Goal: Task Accomplishment & Management: Complete application form

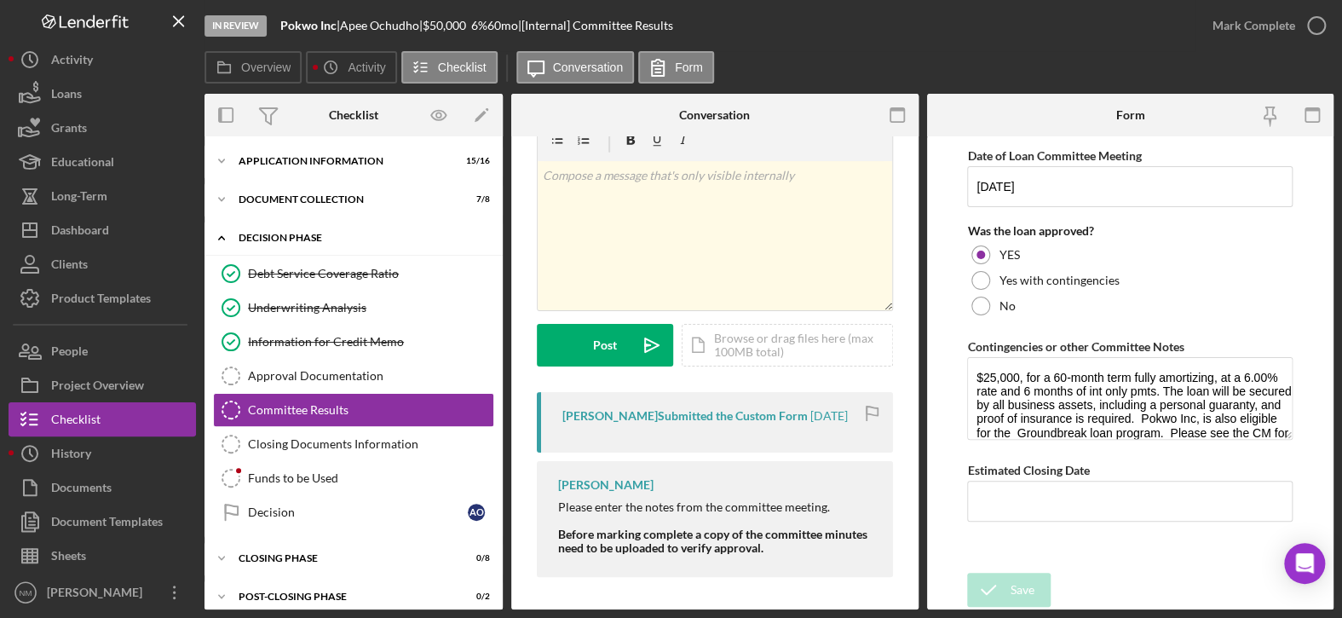
click at [217, 241] on icon "Icon/Expander" at bounding box center [221, 238] width 34 height 34
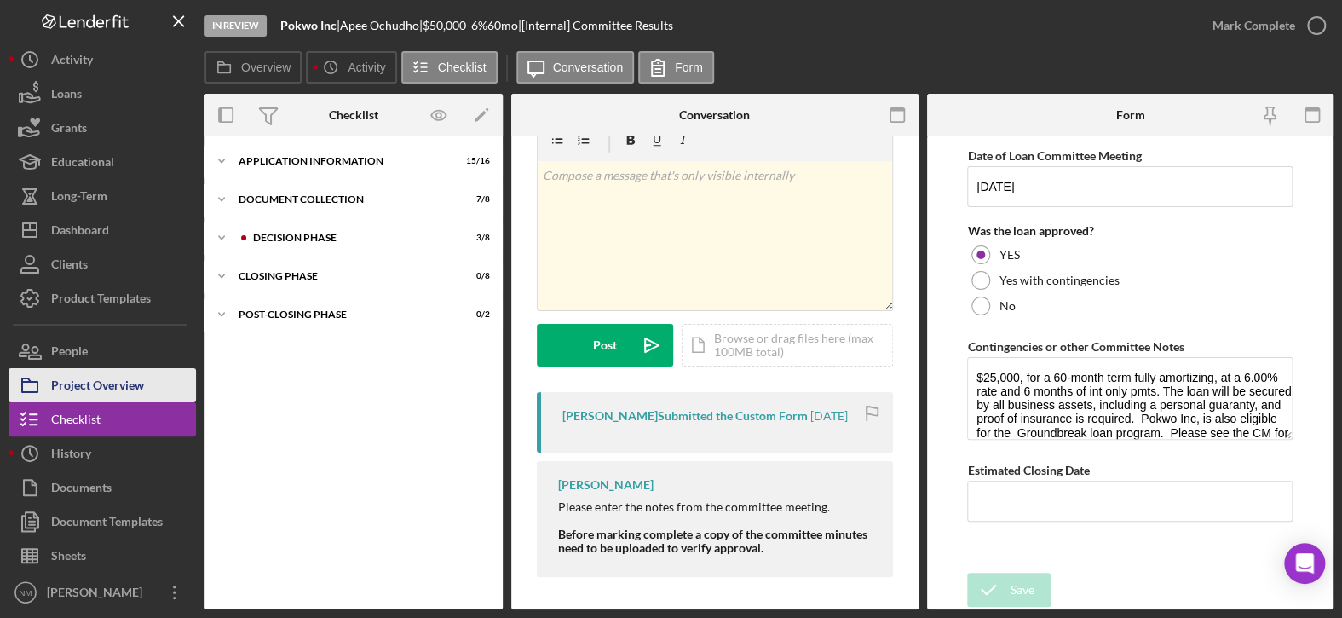
click at [111, 381] on div "Project Overview" at bounding box center [97, 387] width 93 height 38
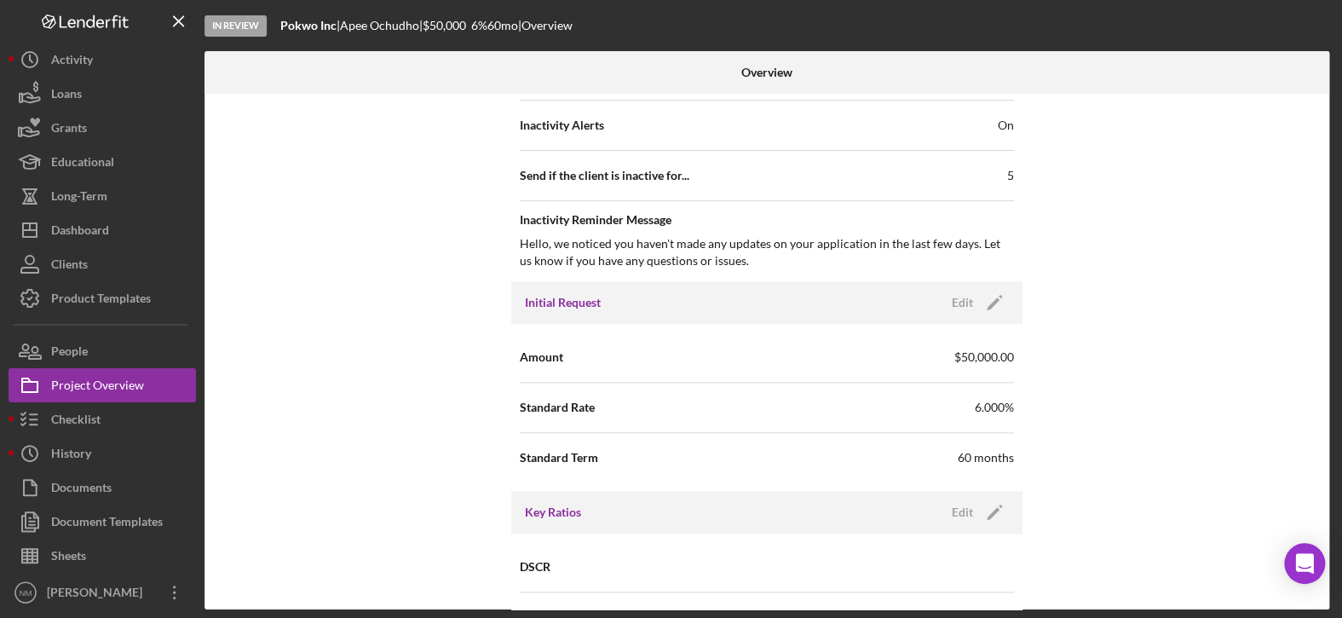
scroll to position [852, 0]
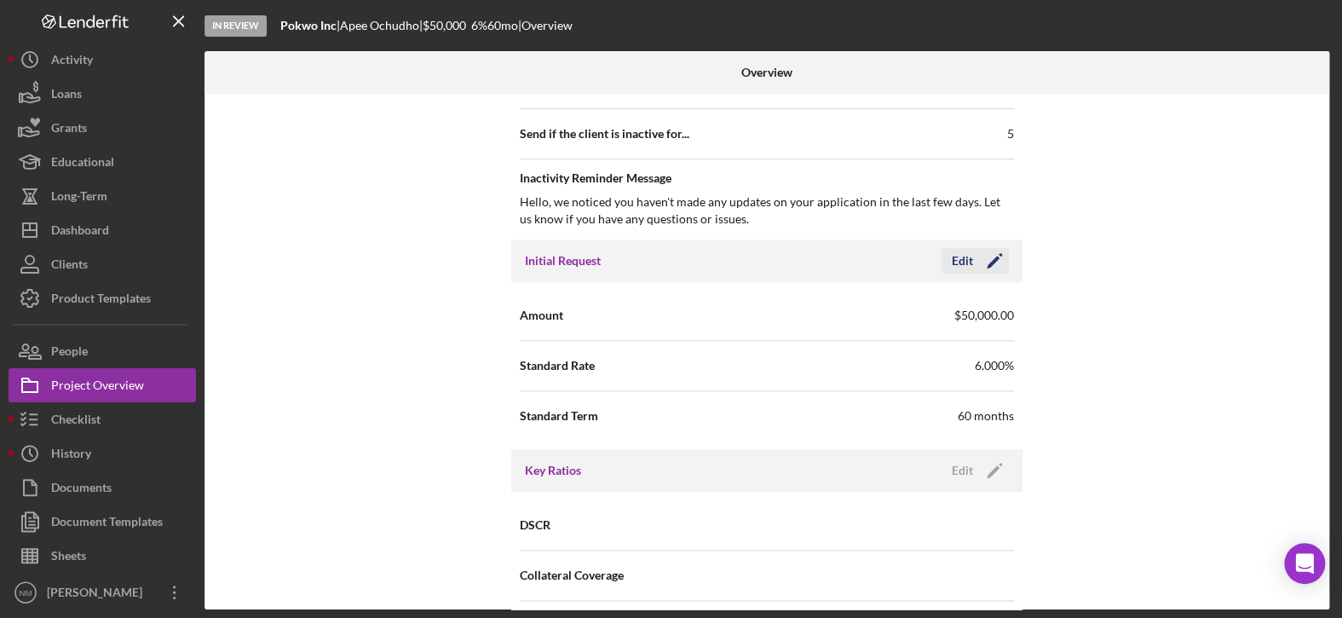
click at [984, 259] on icon "Icon/Edit" at bounding box center [994, 260] width 43 height 43
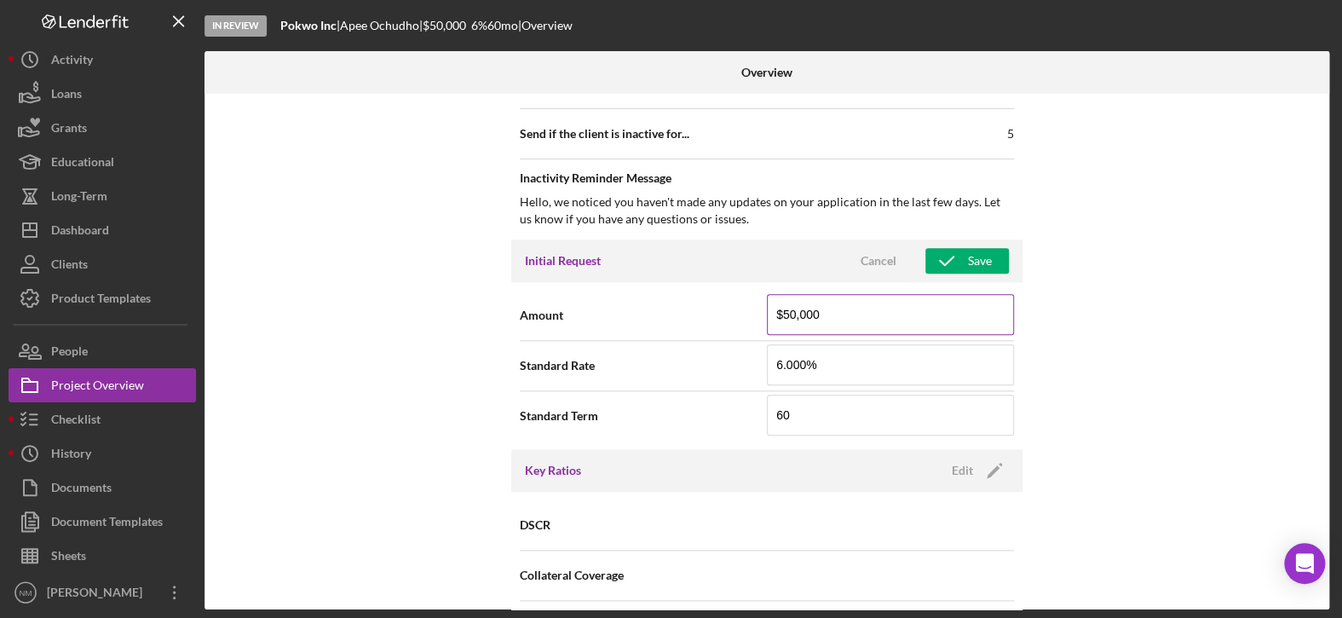
click at [792, 307] on input "$50,000" at bounding box center [890, 314] width 247 height 41
type input "$25,000"
click at [1138, 315] on div "Internal Workflow Stage In Review Icon/Dropdown Arrow Archive (can unarchive la…" at bounding box center [766, 351] width 1125 height 515
click at [978, 261] on div "Save" at bounding box center [980, 261] width 24 height 26
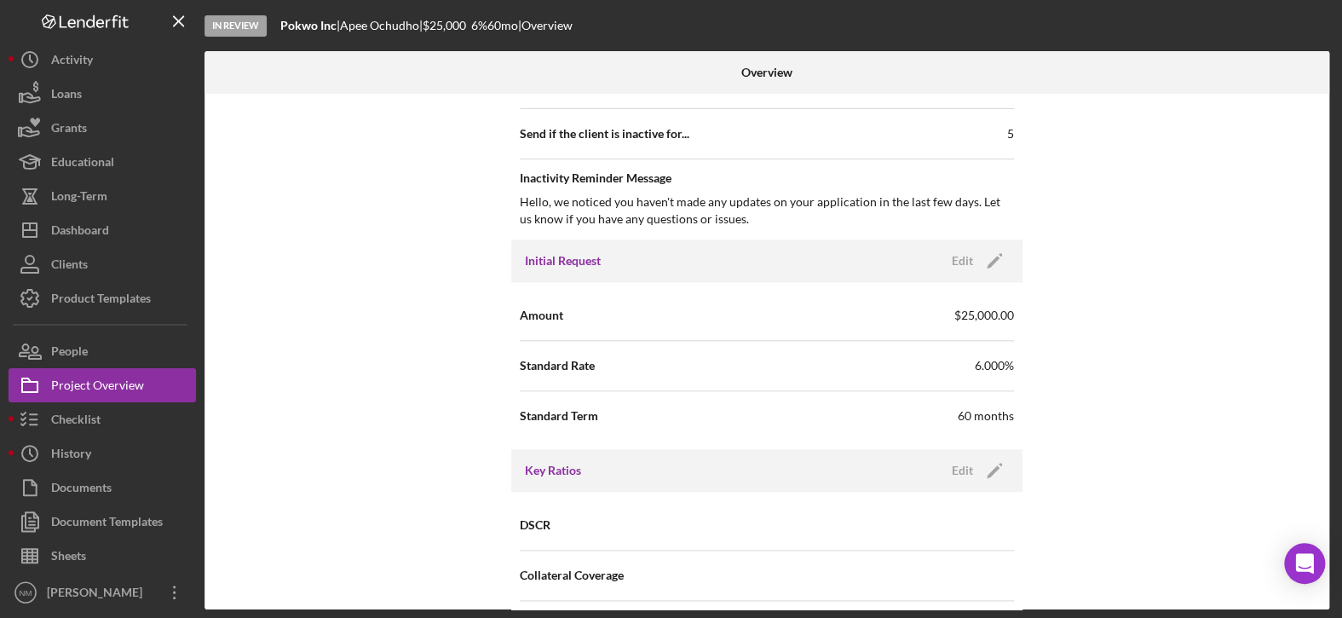
click at [1187, 330] on div "Internal Workflow Stage In Review Icon/Dropdown Arrow Archive (can unarchive la…" at bounding box center [766, 351] width 1125 height 515
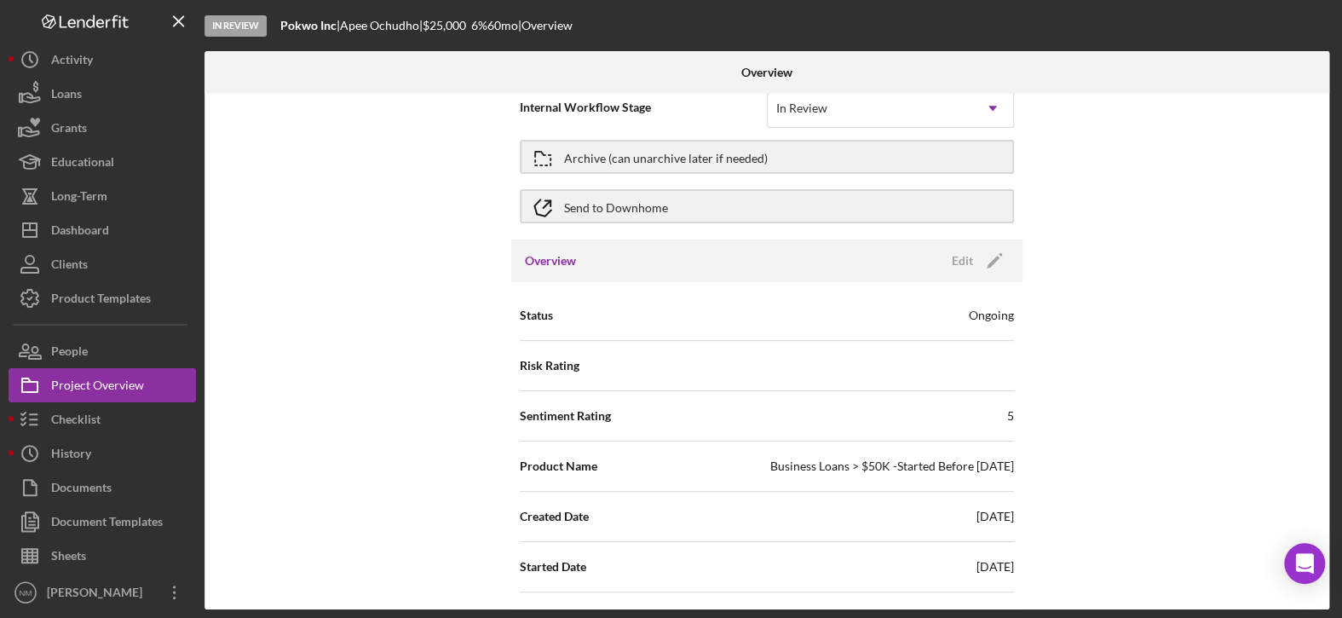
scroll to position [0, 0]
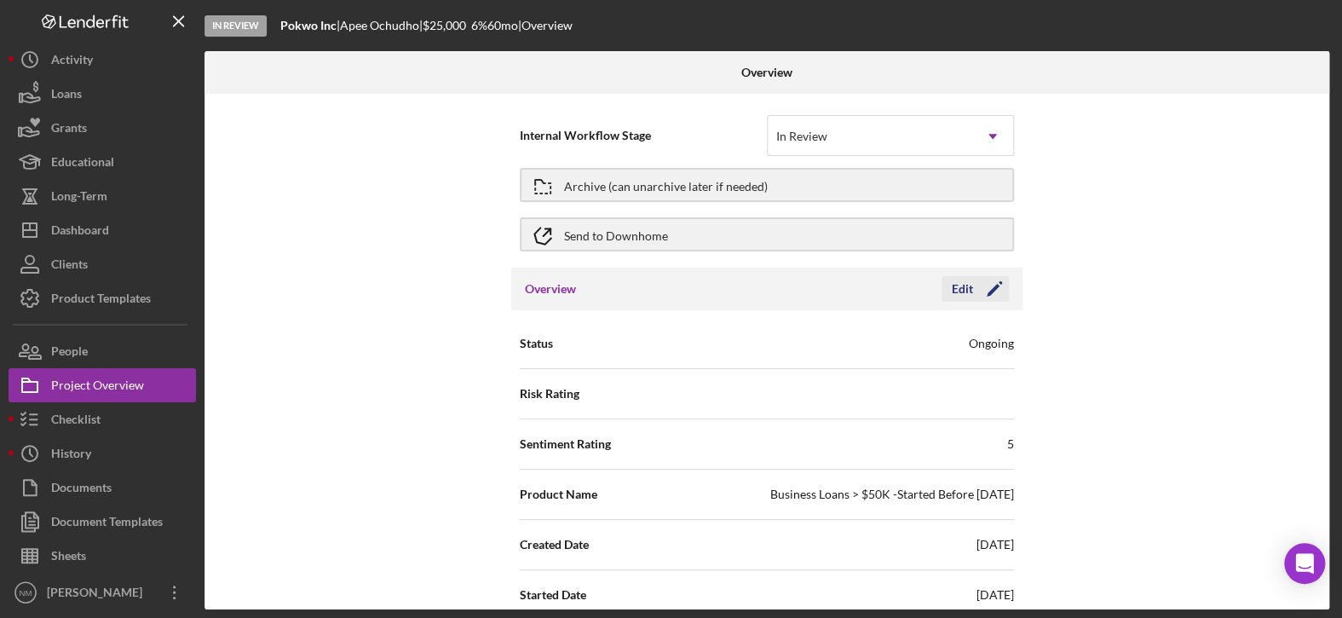
click at [994, 284] on icon "Icon/Edit" at bounding box center [994, 289] width 43 height 43
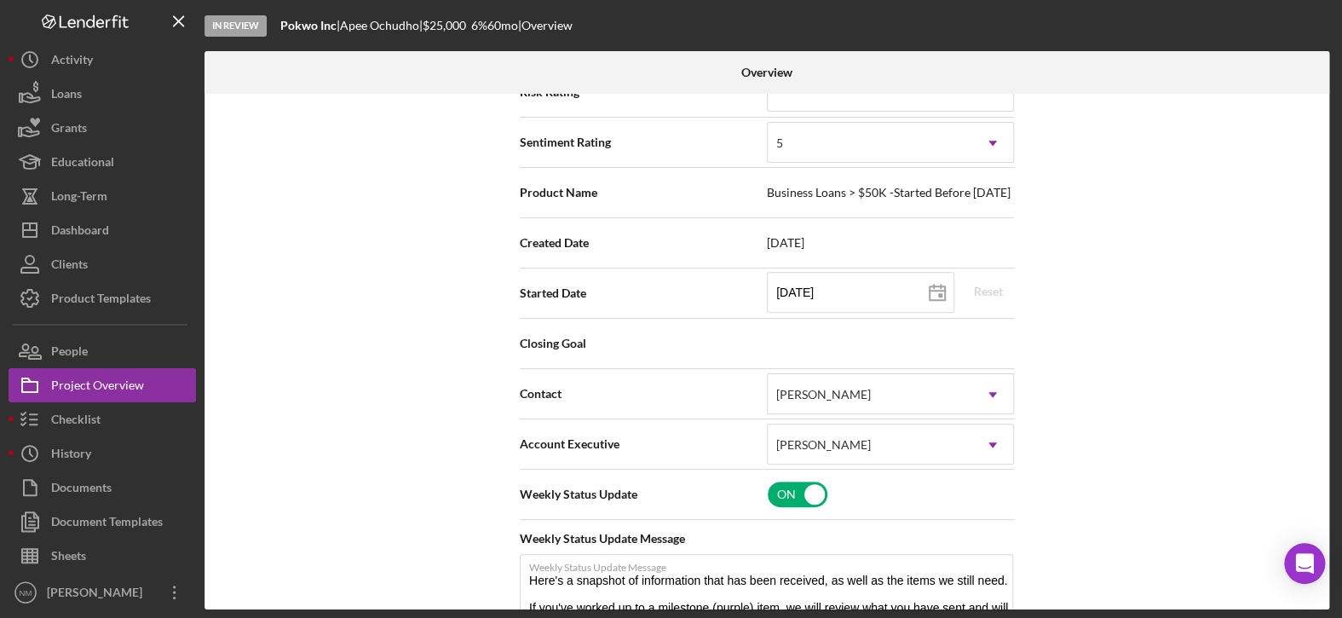
scroll to position [341, 0]
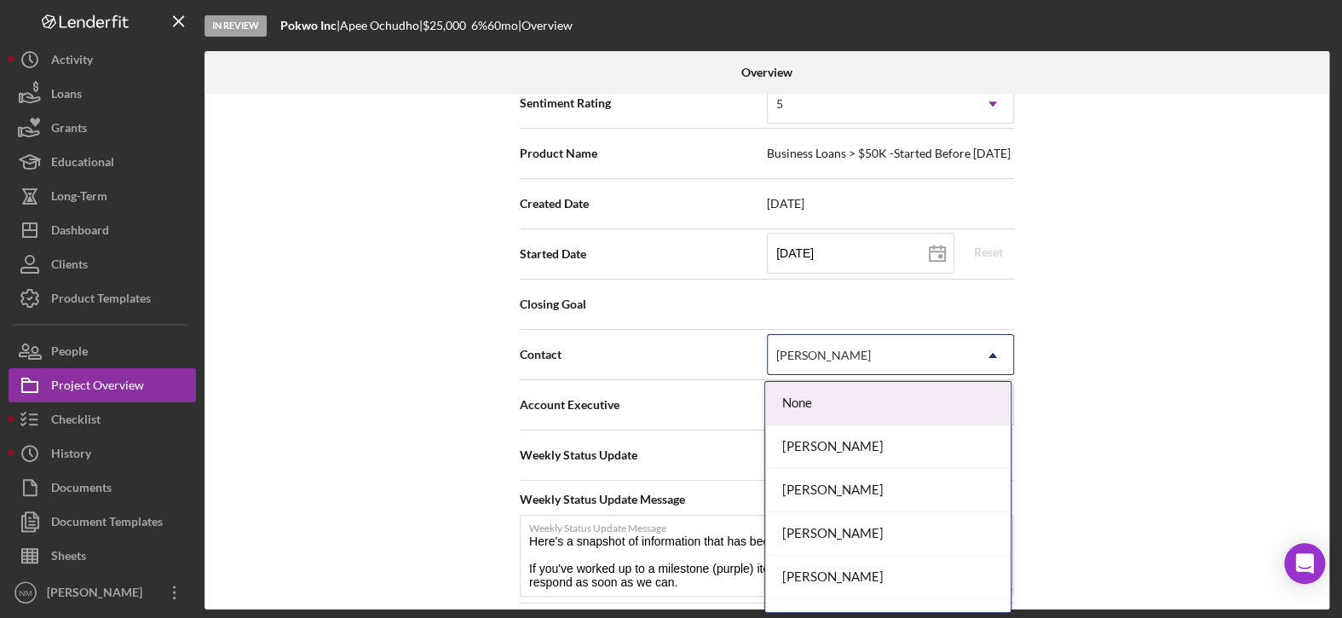
click at [983, 349] on icon "Icon/Dropdown Arrow" at bounding box center [992, 355] width 41 height 41
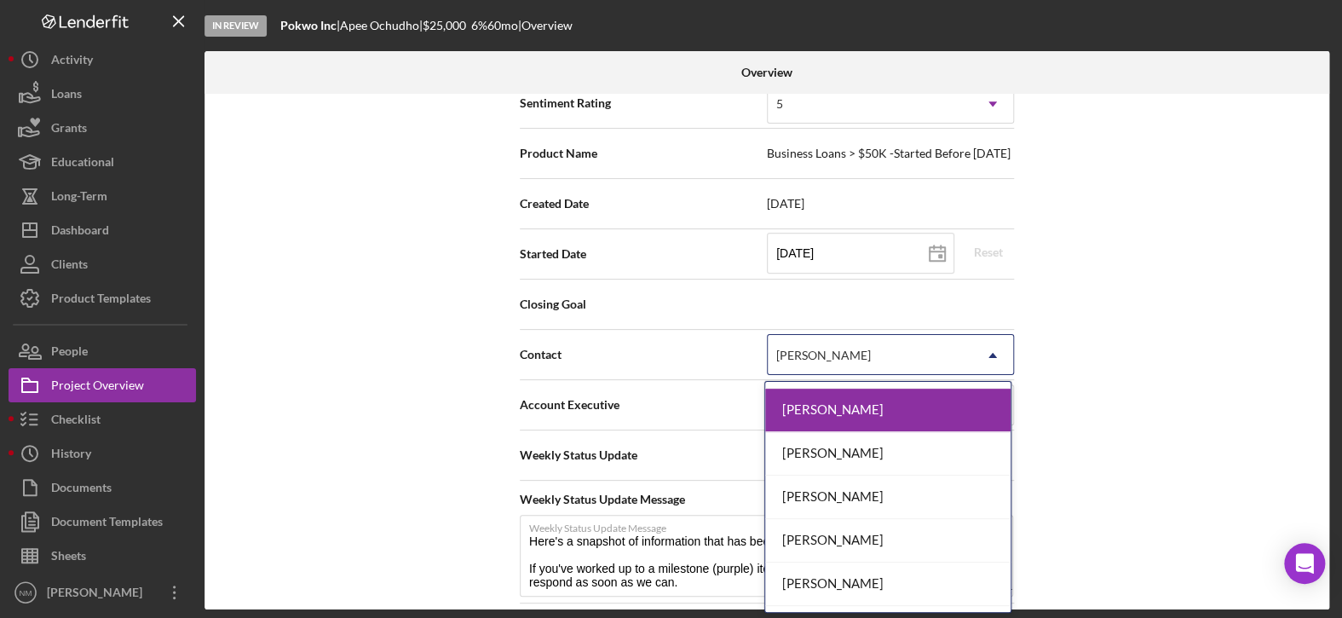
scroll to position [375, 0]
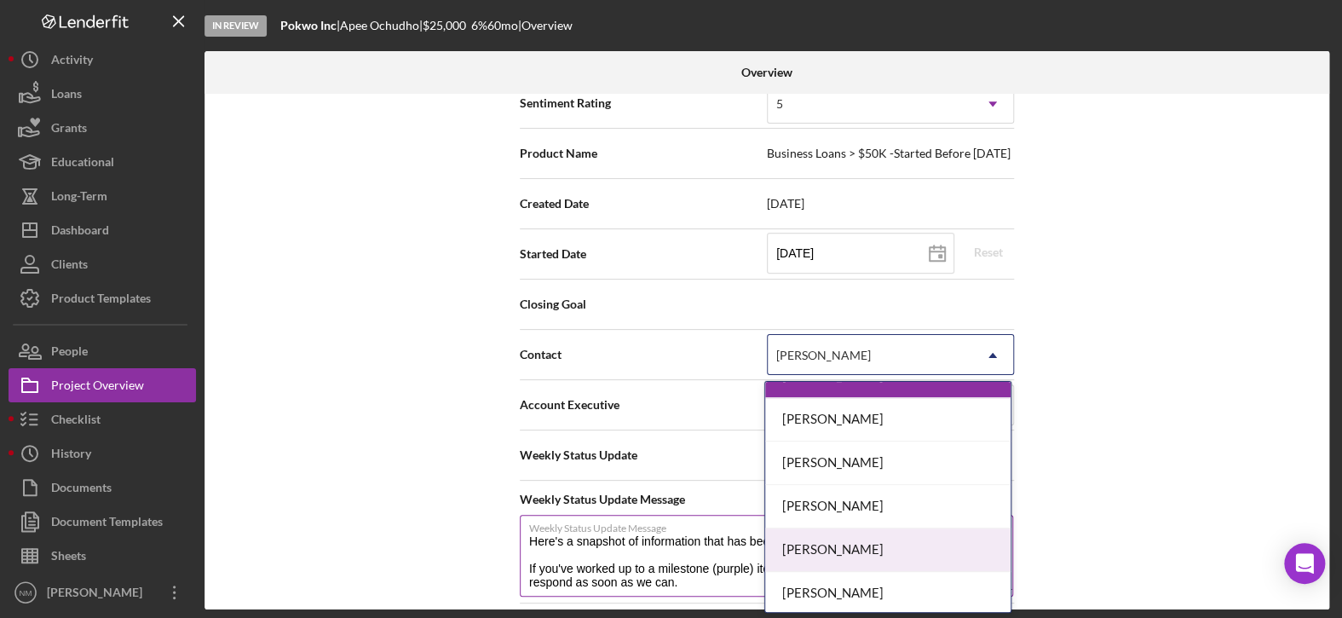
click at [869, 538] on div "[PERSON_NAME]" at bounding box center [887, 549] width 245 height 43
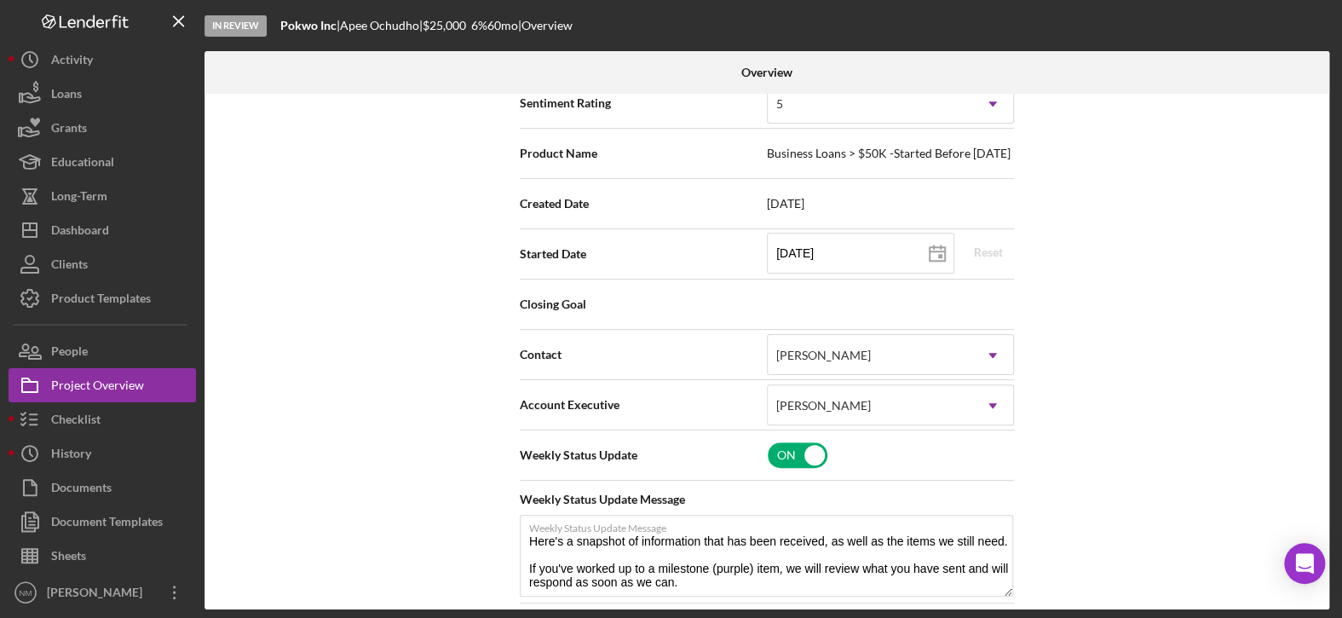
scroll to position [426, 0]
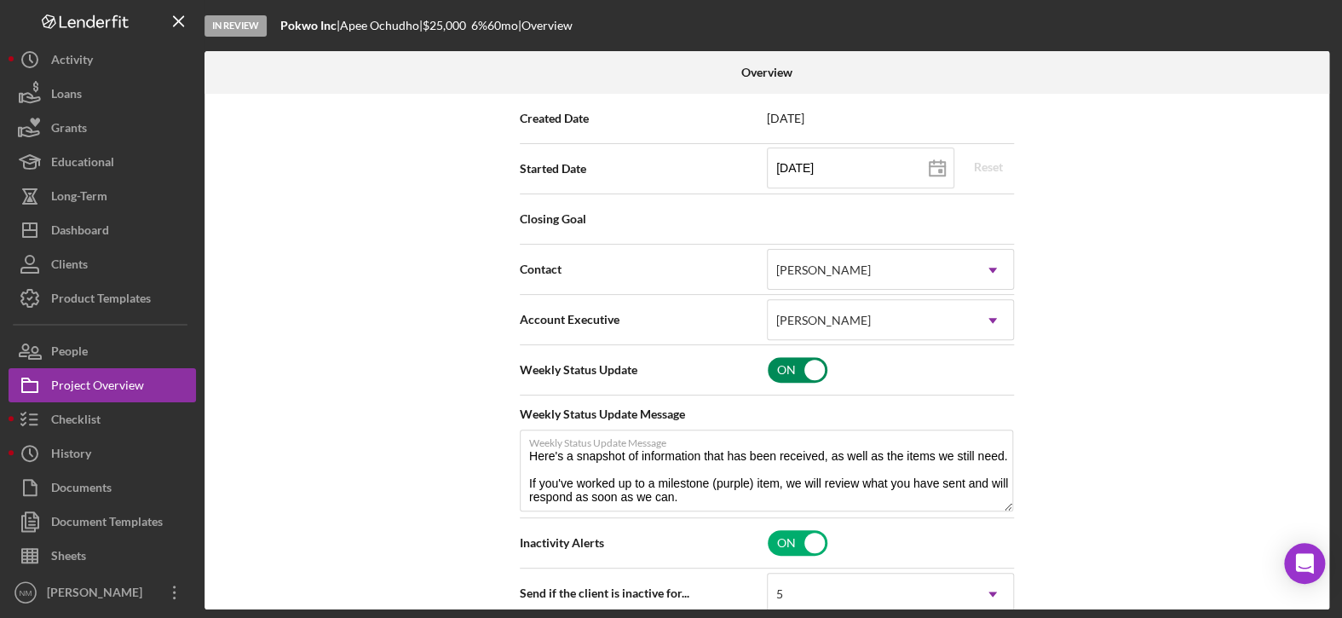
click at [813, 371] on input "checkbox" at bounding box center [798, 370] width 60 height 26
checkbox input "false"
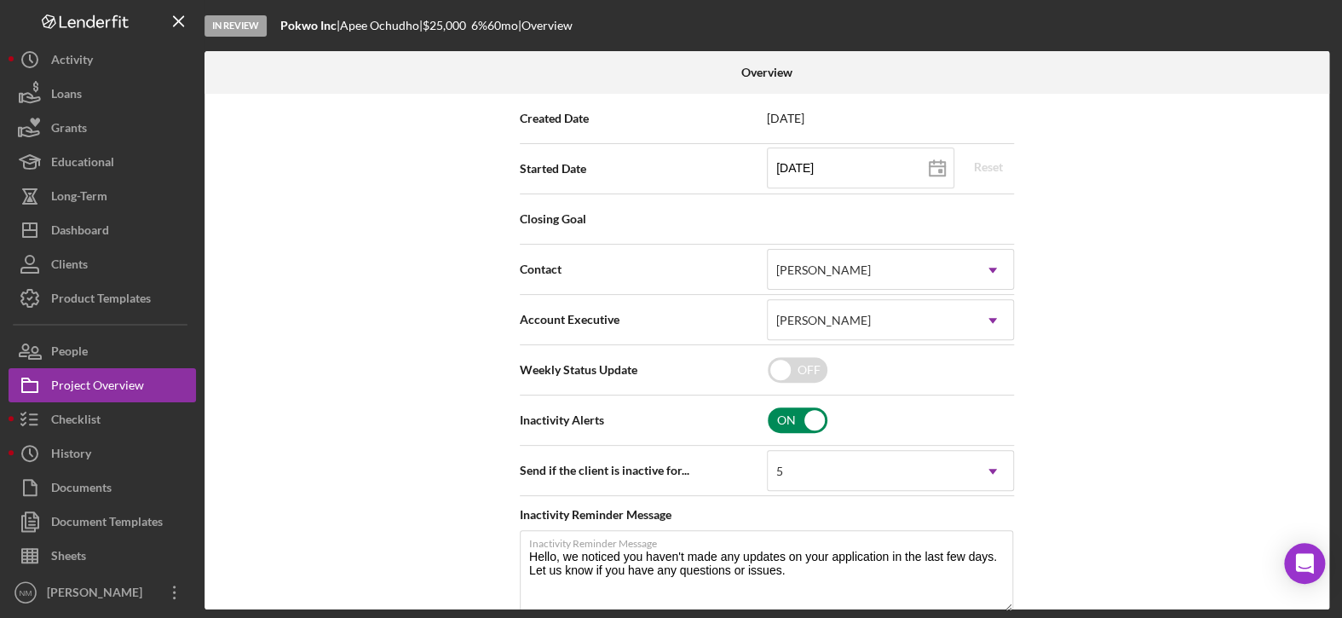
click at [809, 418] on input "checkbox" at bounding box center [798, 420] width 60 height 26
checkbox input "false"
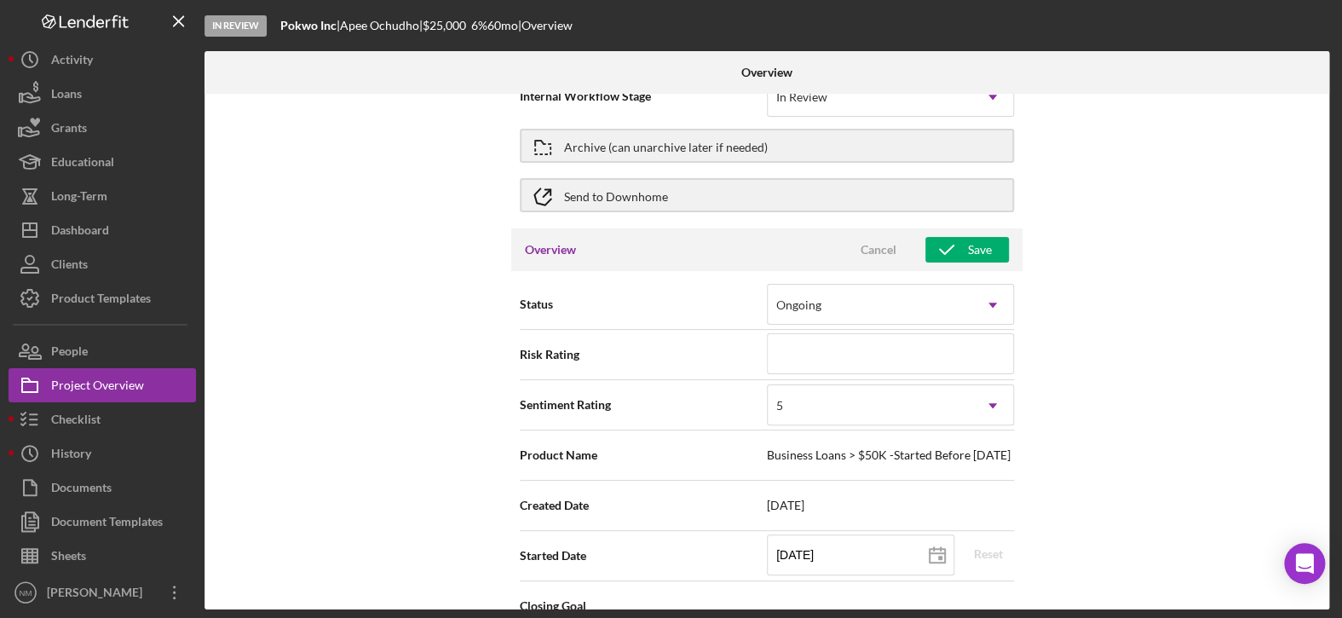
scroll to position [0, 0]
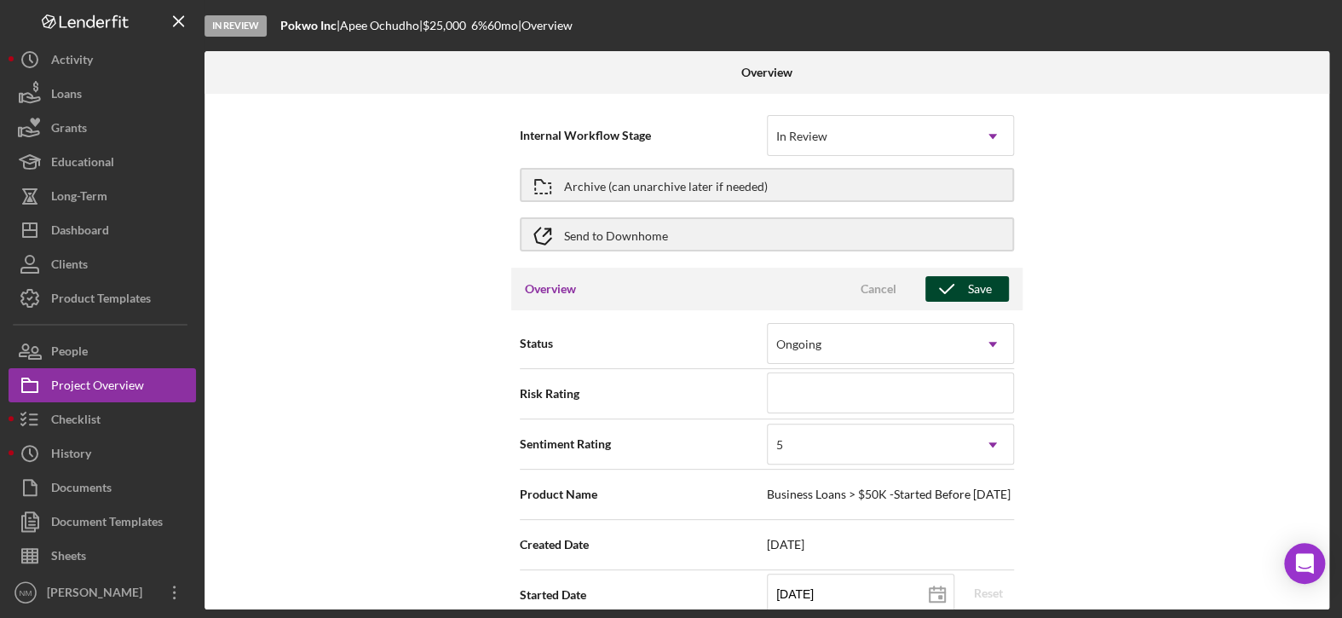
click at [945, 280] on icon "button" at bounding box center [946, 289] width 43 height 43
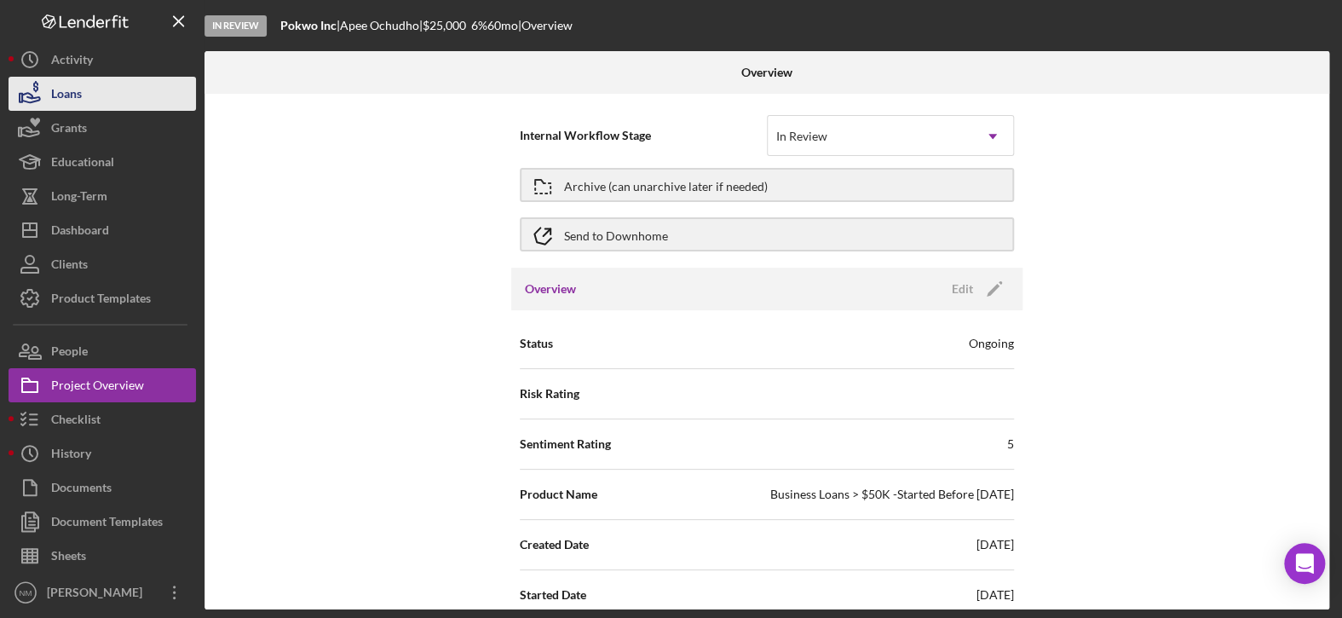
click at [119, 89] on button "Loans" at bounding box center [102, 94] width 187 height 34
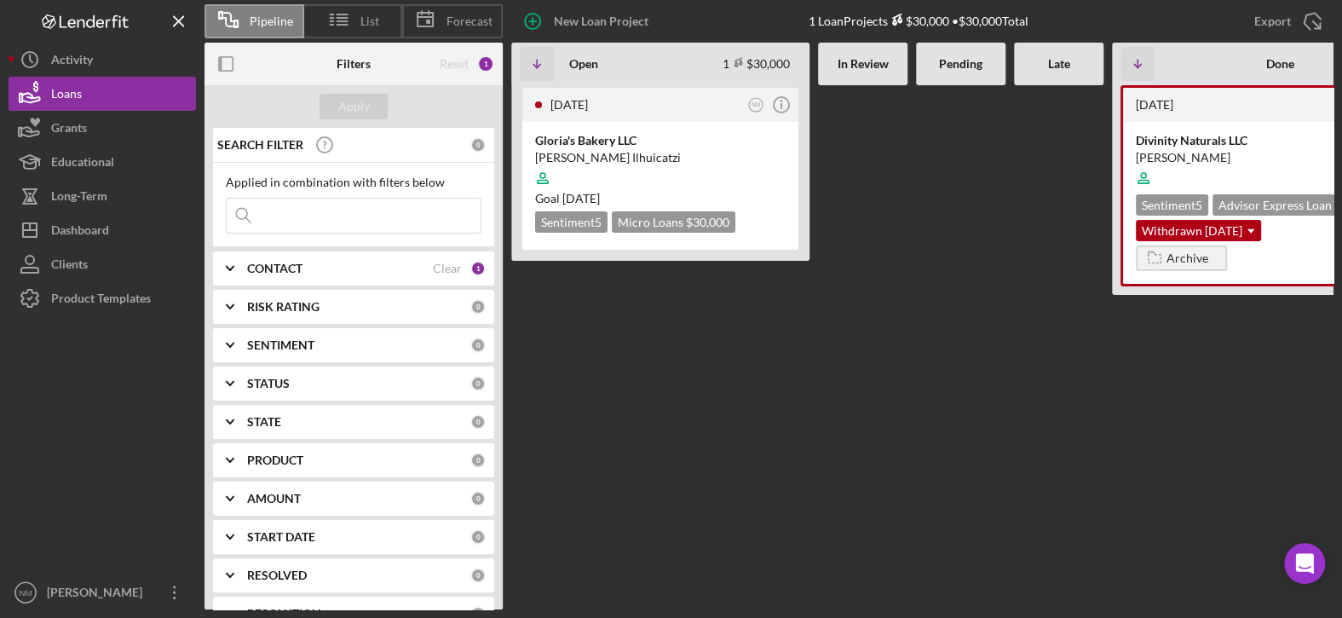
click at [728, 398] on div "[DATE] NM Icon/Info [PERSON_NAME]'s Bakery LLC [PERSON_NAME] Ilhuicatzi Goal [D…" at bounding box center [660, 347] width 298 height 524
click at [588, 142] on div "Gloria's Bakery LLC" at bounding box center [660, 140] width 250 height 17
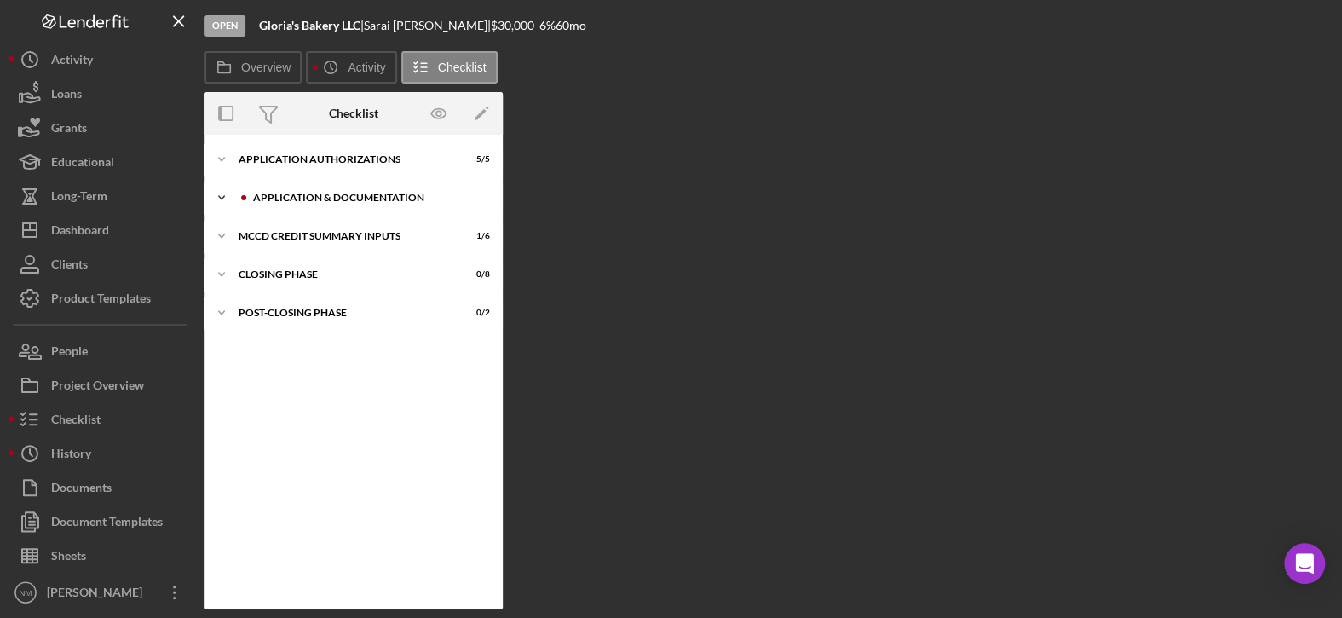
click at [220, 194] on icon "Icon/Expander" at bounding box center [221, 198] width 34 height 34
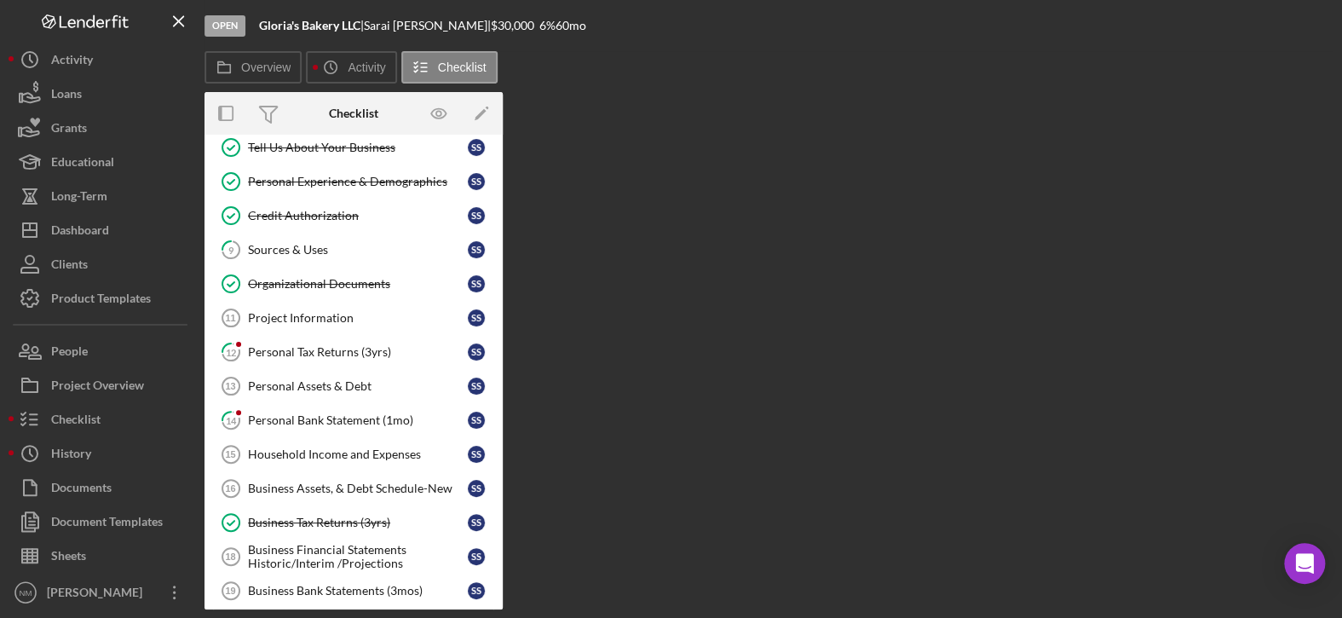
scroll to position [85, 0]
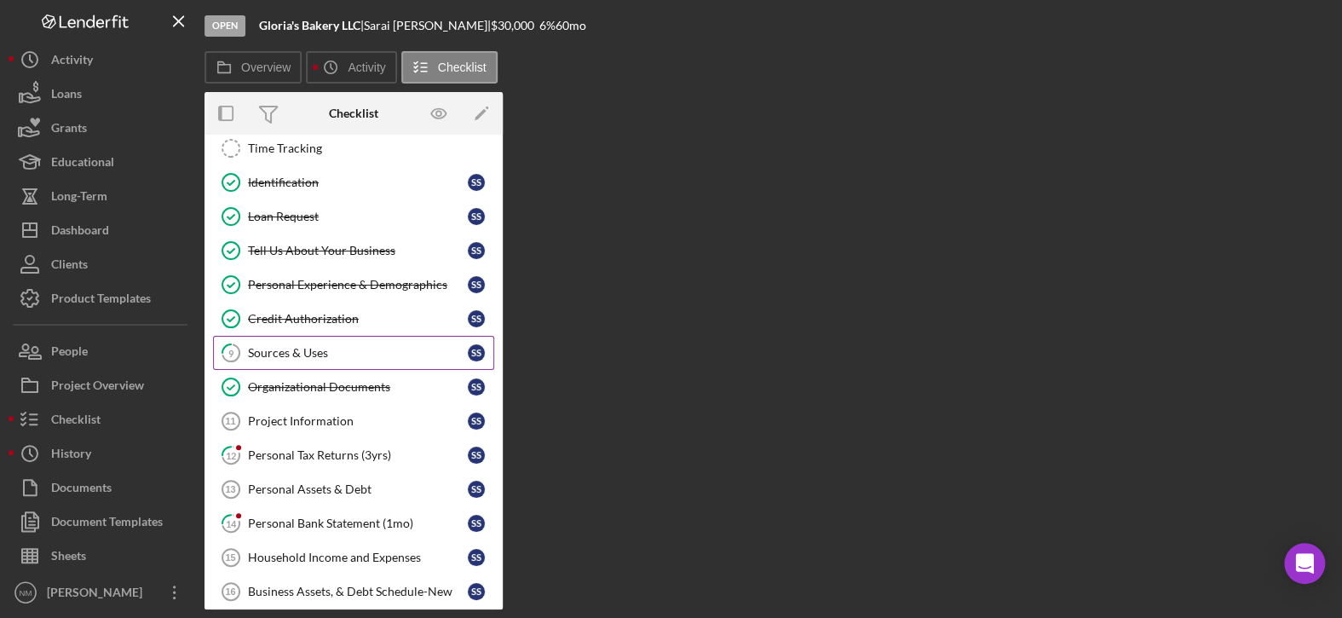
click at [344, 337] on link "9 Sources & Uses S S" at bounding box center [353, 353] width 281 height 34
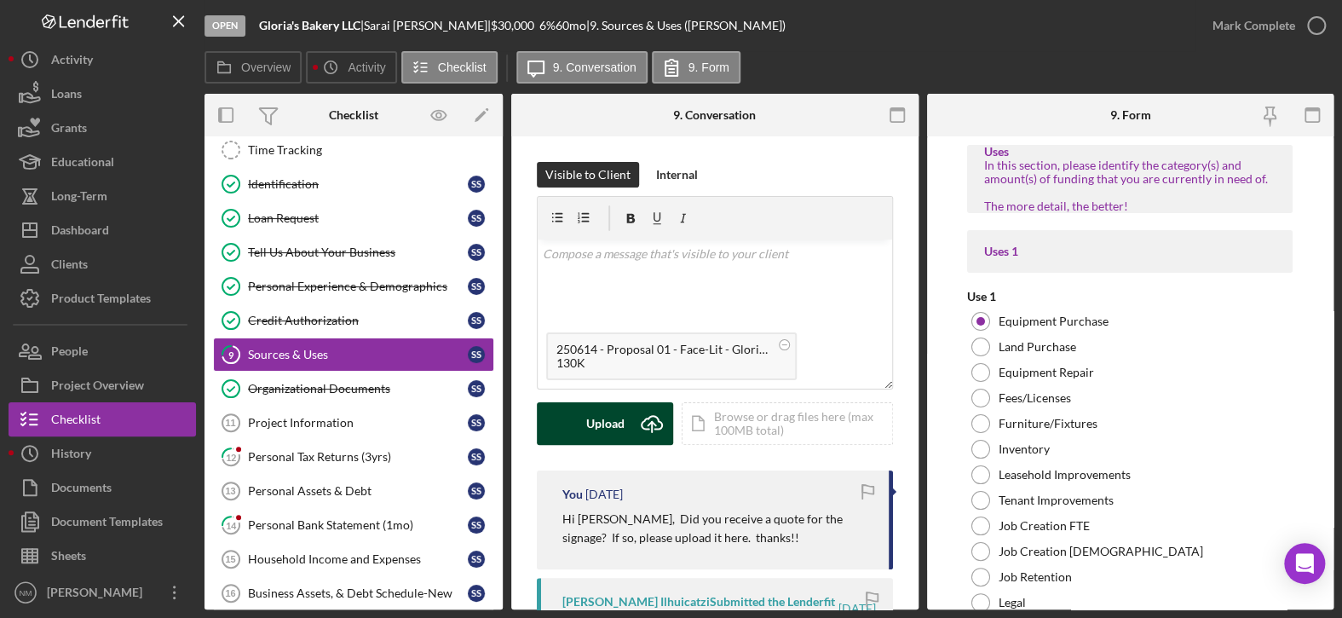
click at [582, 422] on button "Upload Icon/Upload" at bounding box center [605, 423] width 136 height 43
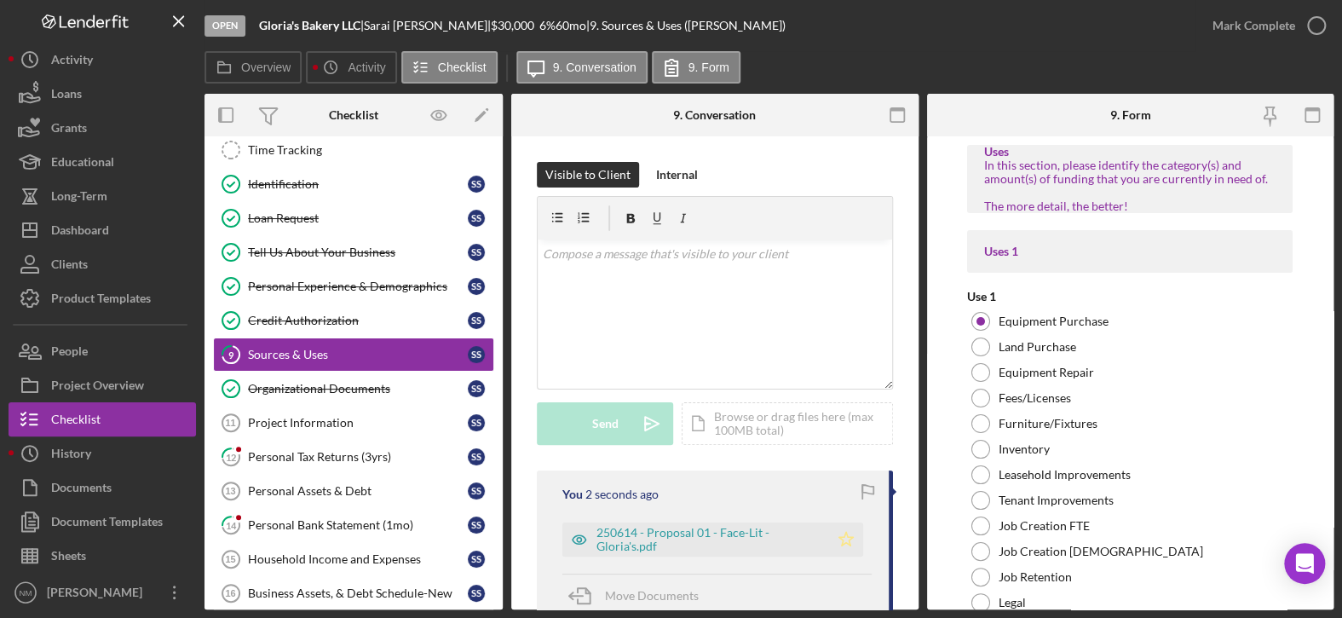
click at [842, 544] on icon "Icon/Star" at bounding box center [846, 539] width 34 height 34
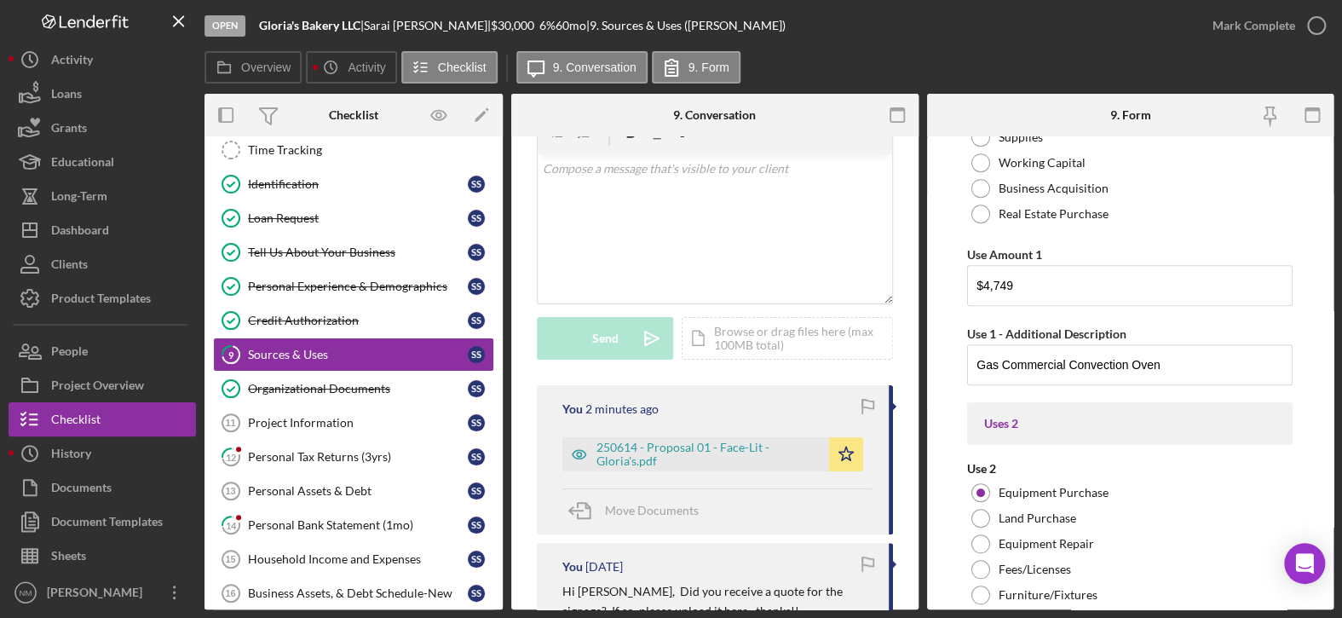
scroll to position [596, 0]
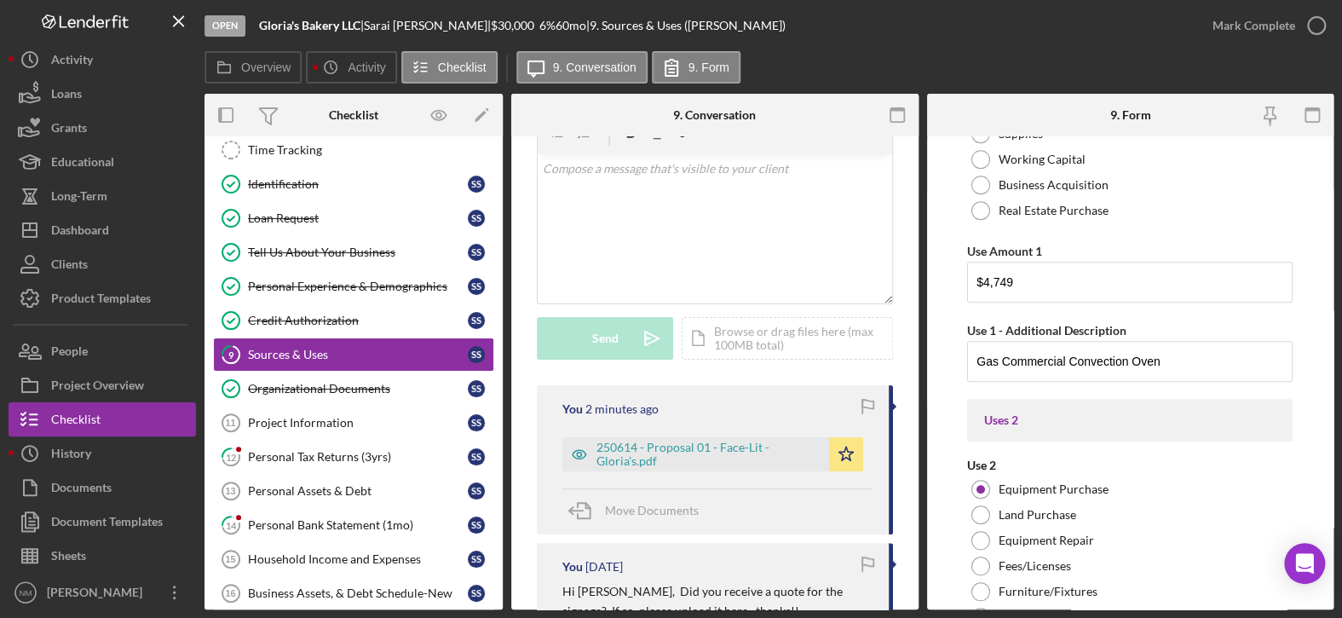
click at [1310, 389] on form "Uses In this section, please identify the category(s) and amount(s) of funding …" at bounding box center [1130, 372] width 407 height 473
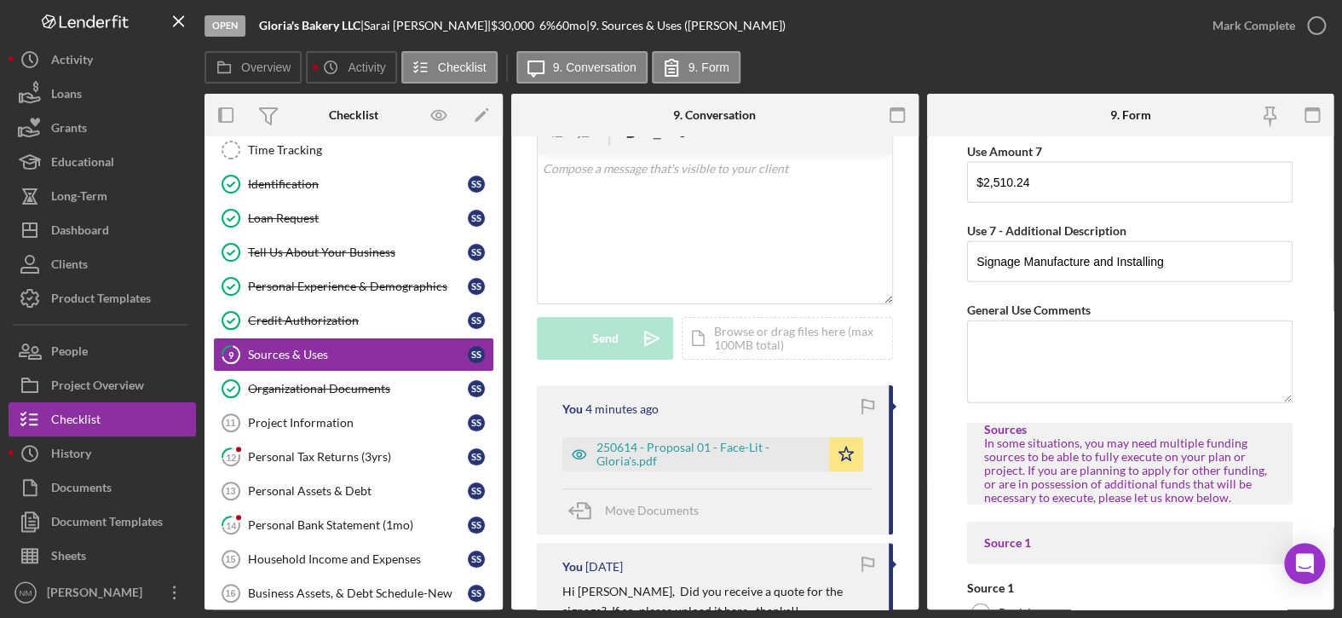
scroll to position [5197, 0]
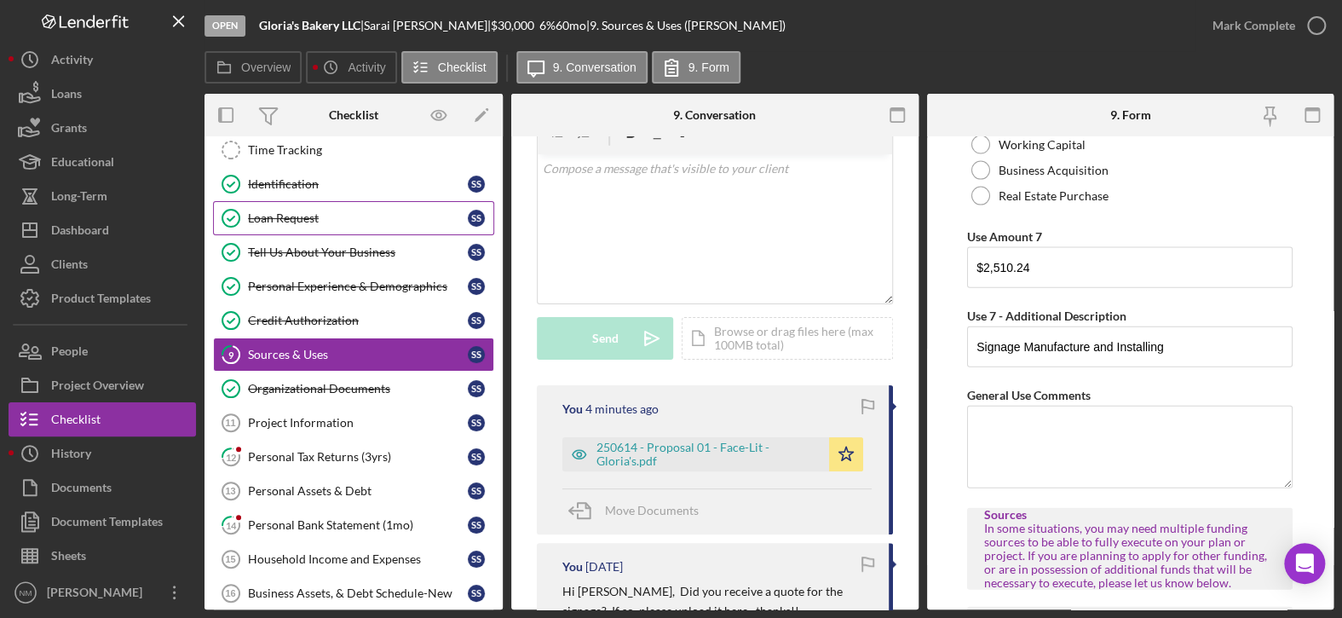
click at [338, 220] on div "Loan Request" at bounding box center [358, 218] width 220 height 14
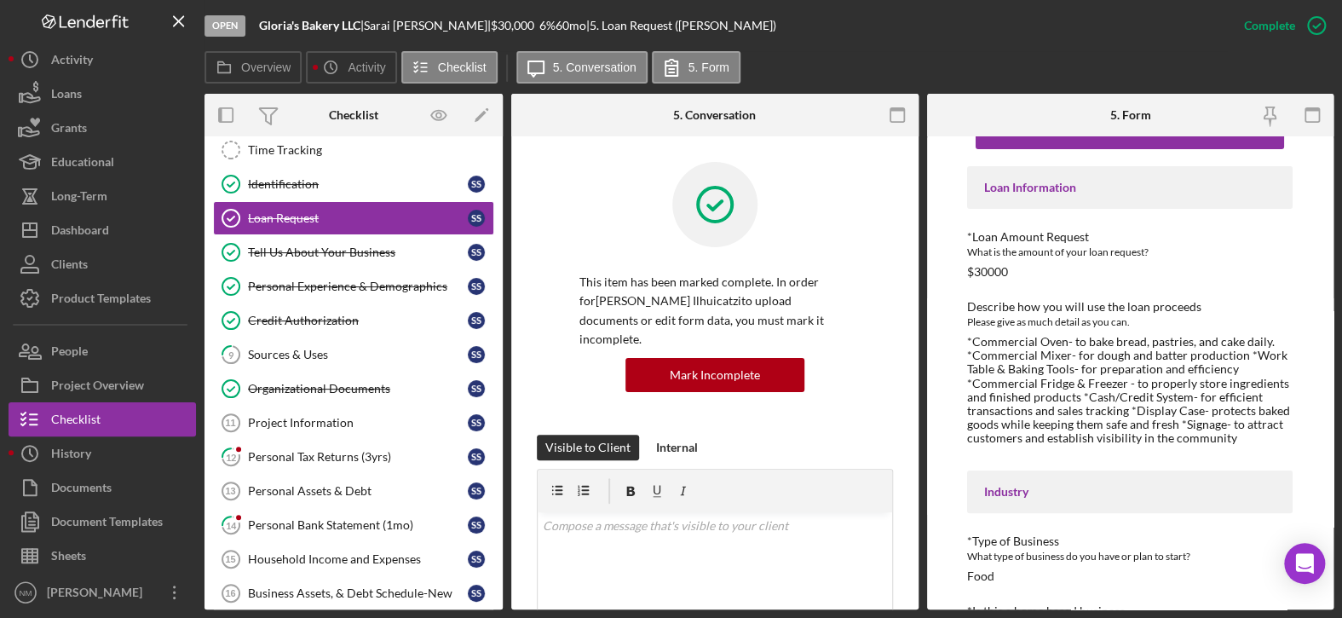
scroll to position [107, 0]
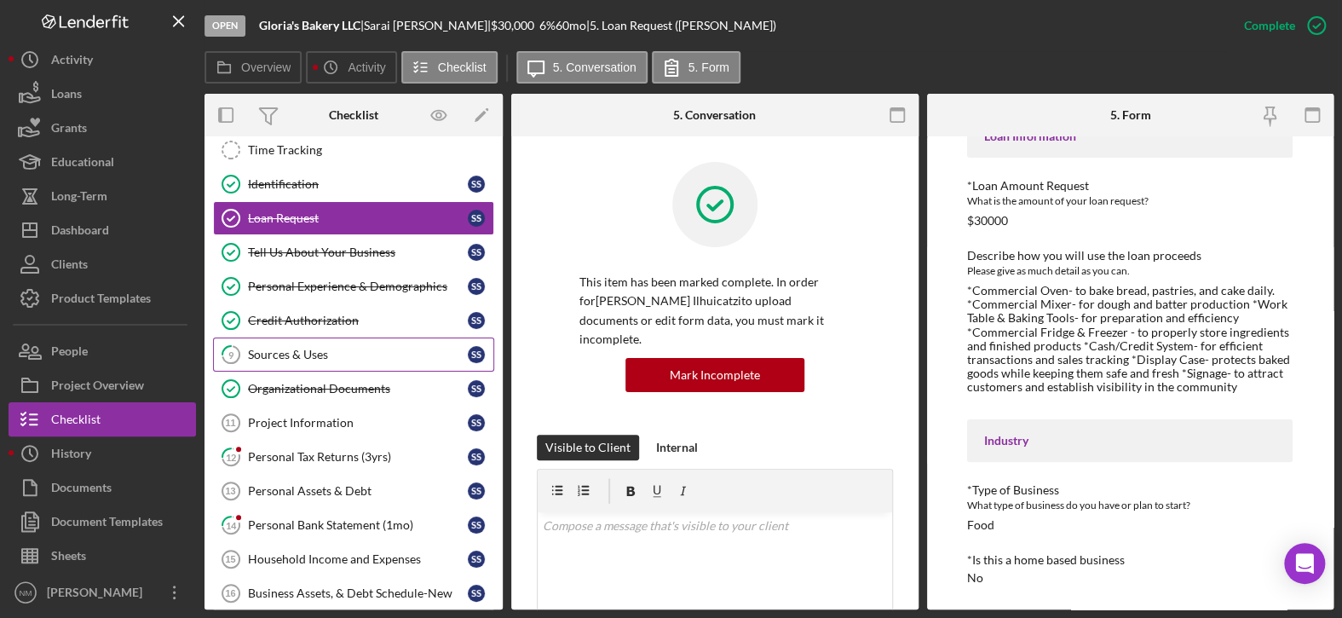
click at [282, 355] on div "Sources & Uses" at bounding box center [358, 355] width 220 height 14
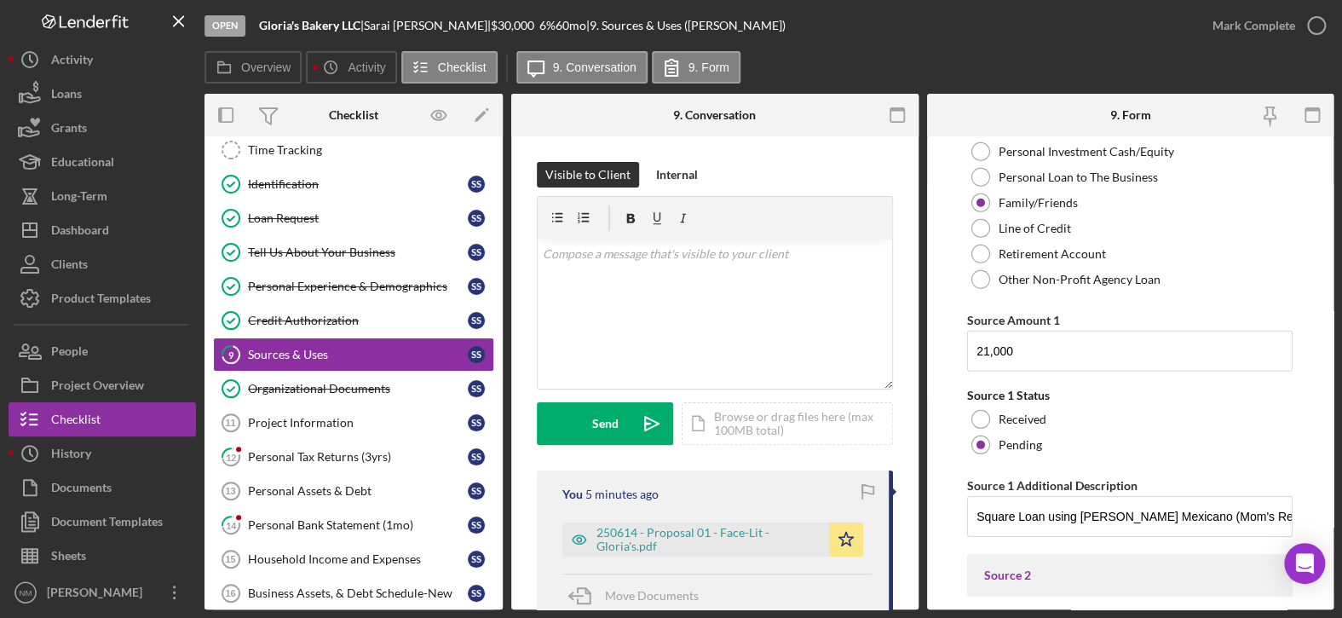
scroll to position [5755, 0]
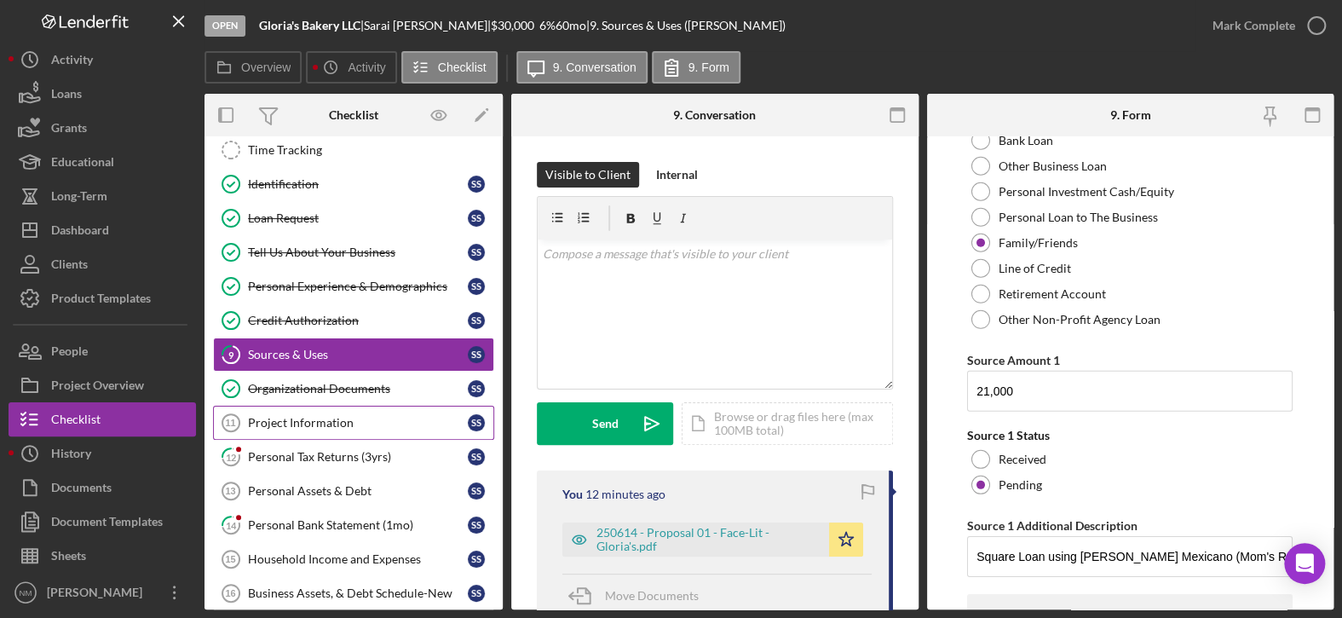
click at [282, 419] on div "Project Information" at bounding box center [358, 423] width 220 height 14
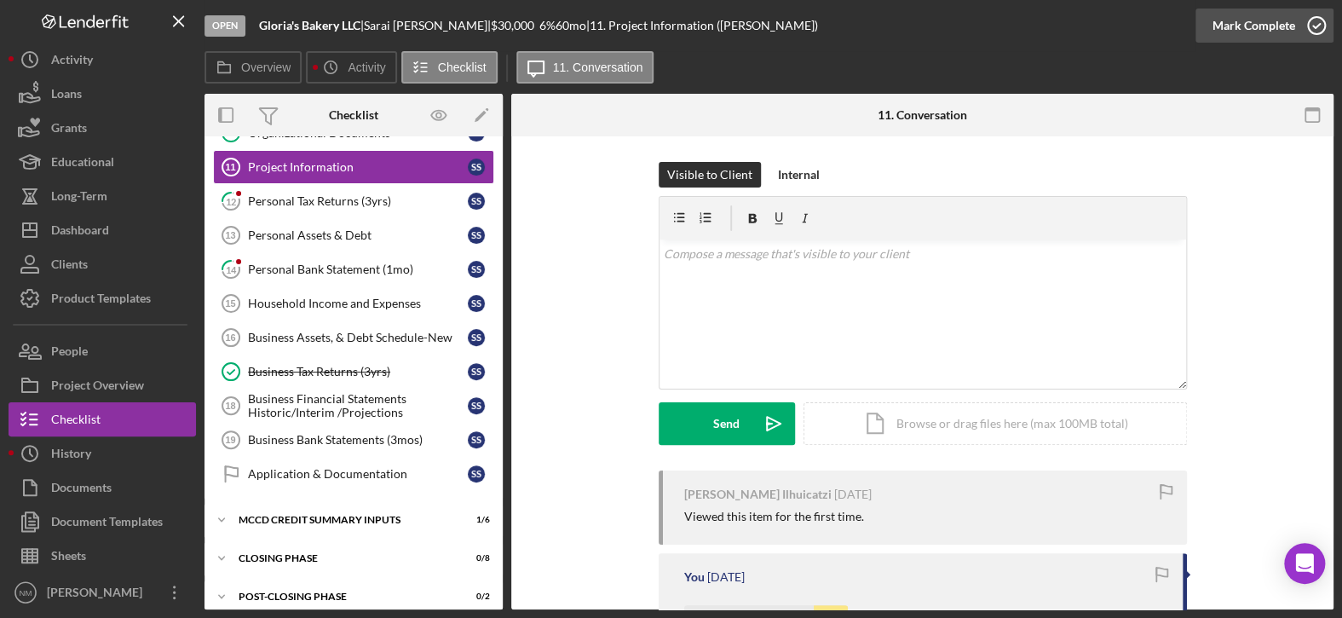
click at [1320, 20] on icon "button" at bounding box center [1316, 25] width 43 height 43
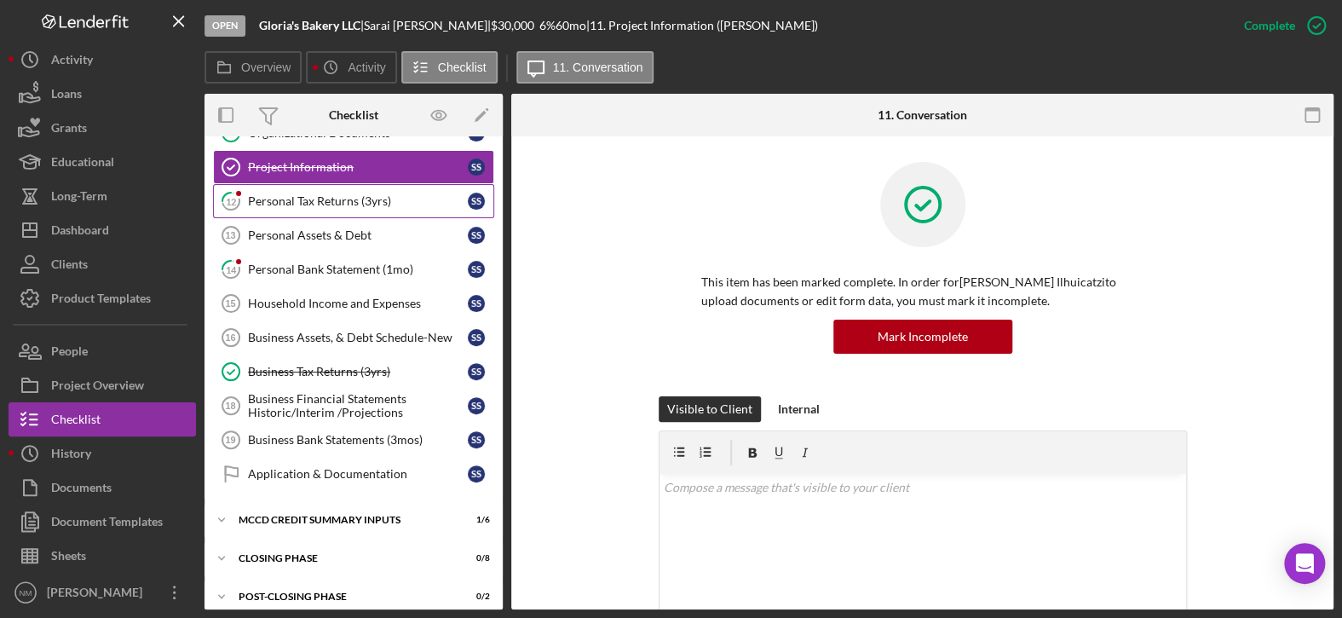
click at [322, 200] on div "Personal Tax Returns (3yrs)" at bounding box center [358, 201] width 220 height 14
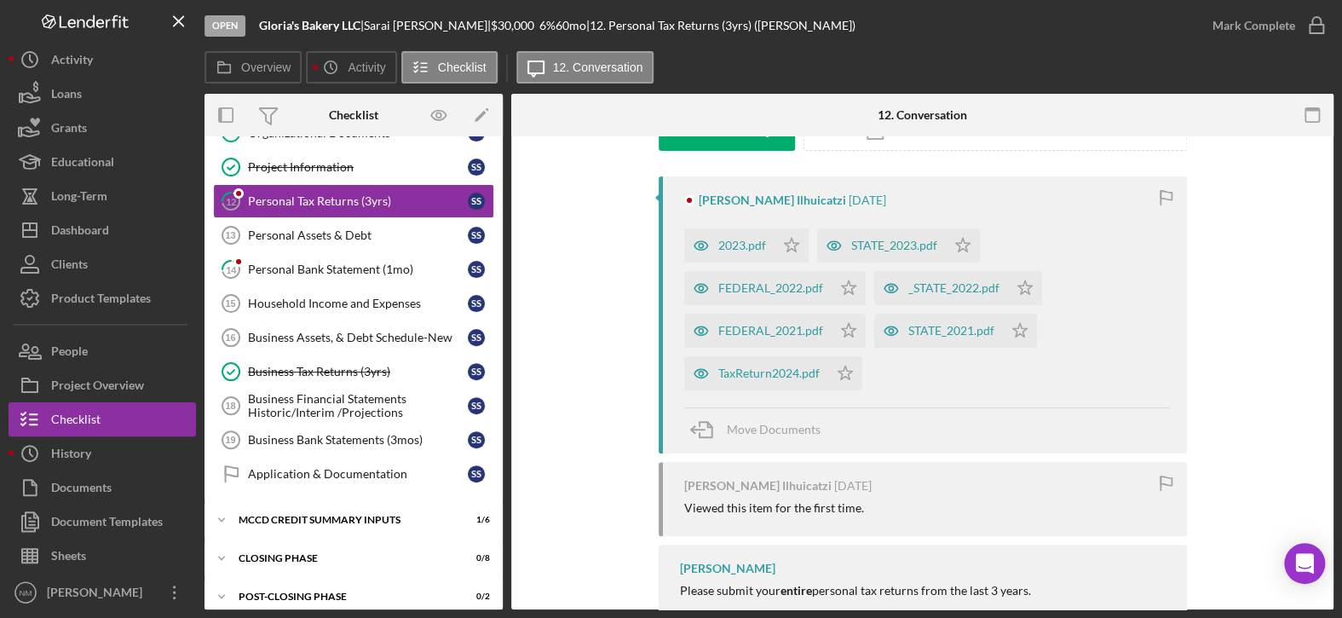
scroll to position [341, 0]
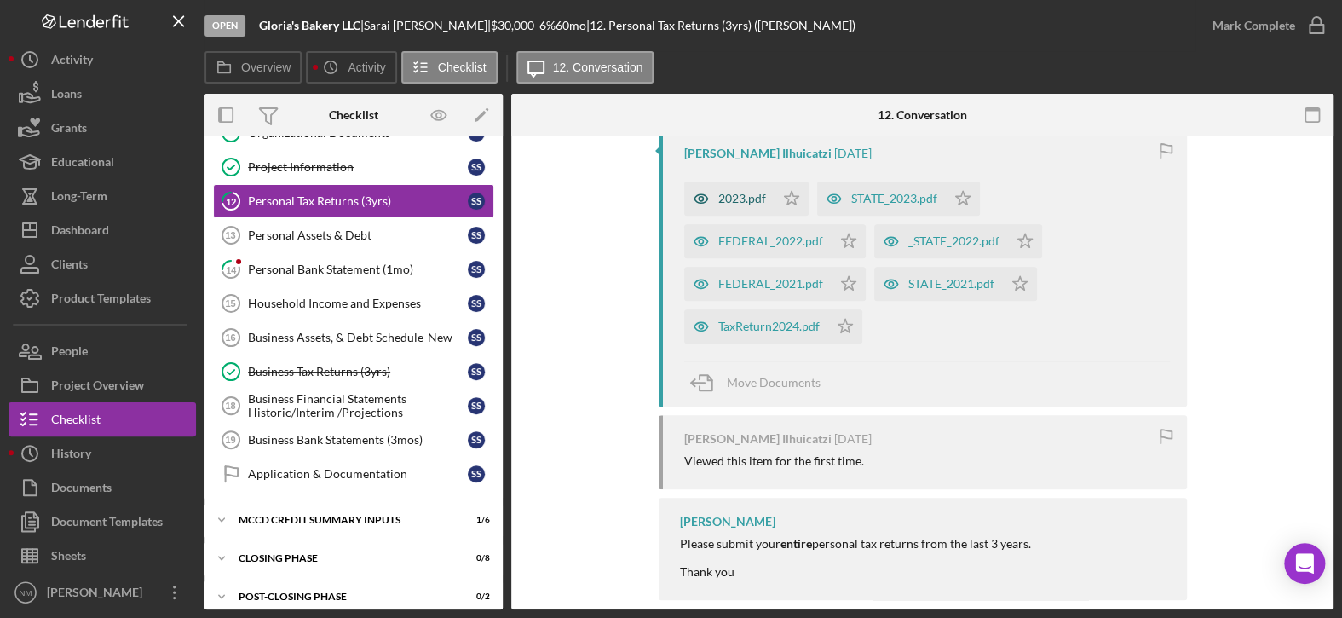
click at [738, 193] on div "2023.pdf" at bounding box center [742, 199] width 48 height 14
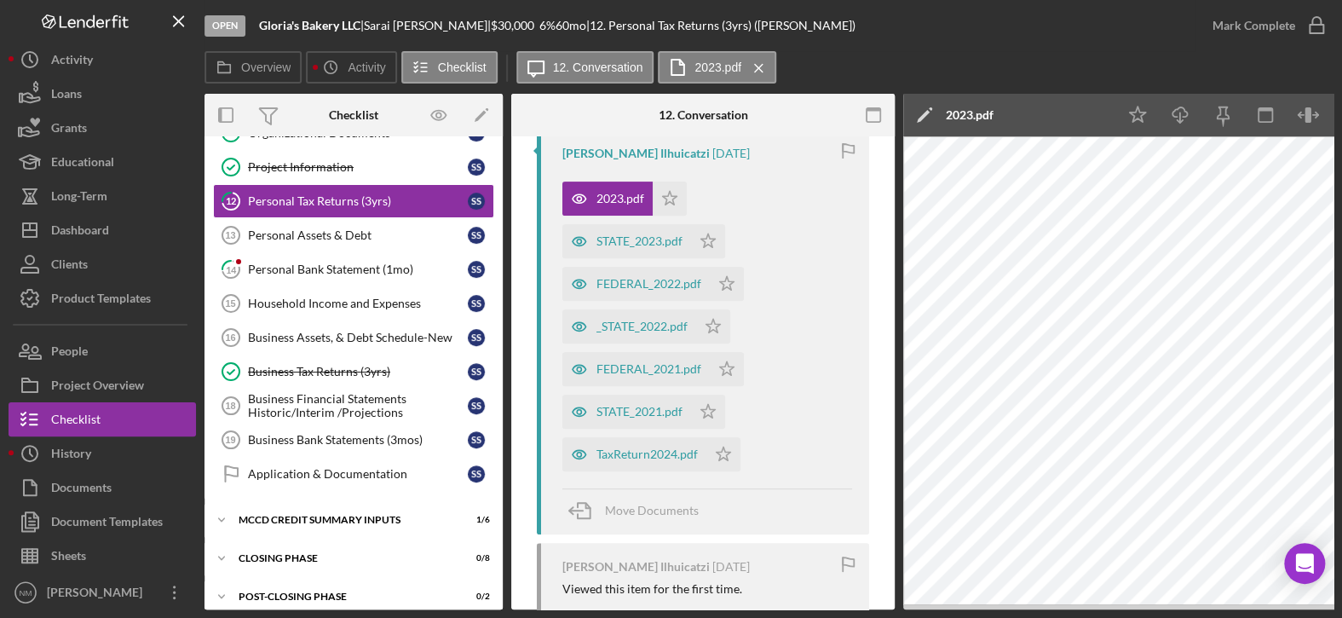
scroll to position [0, 81]
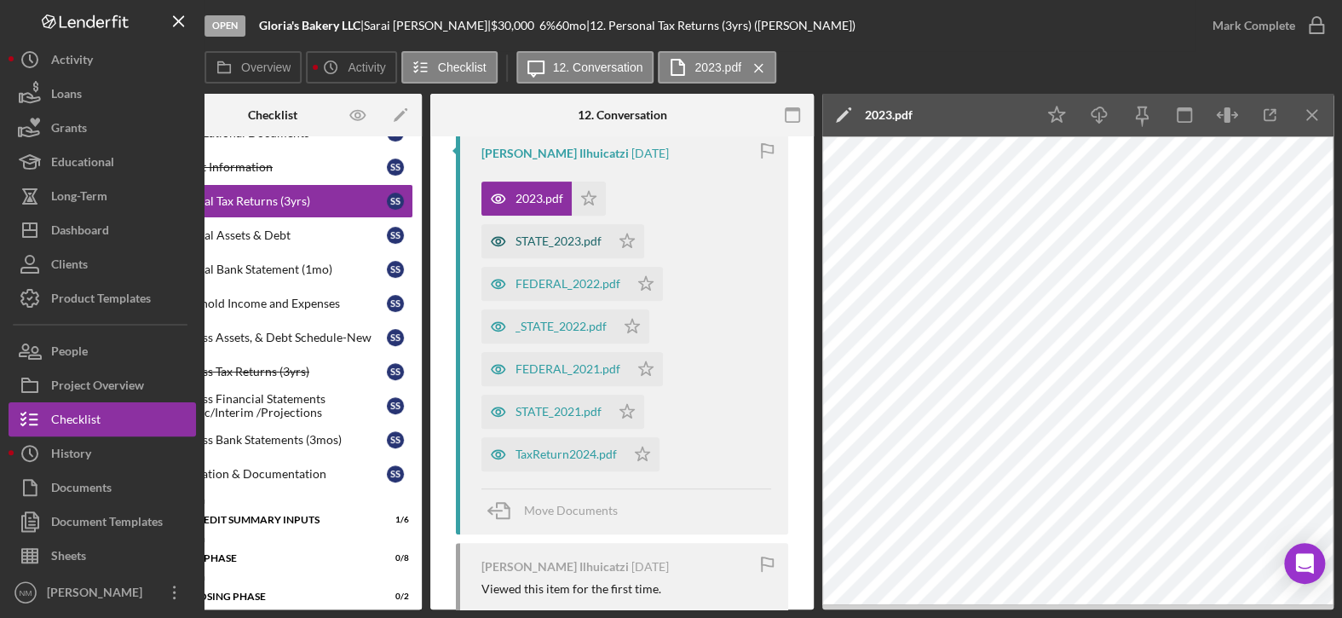
click at [574, 245] on div "STATE_2023.pdf" at bounding box center [558, 241] width 86 height 14
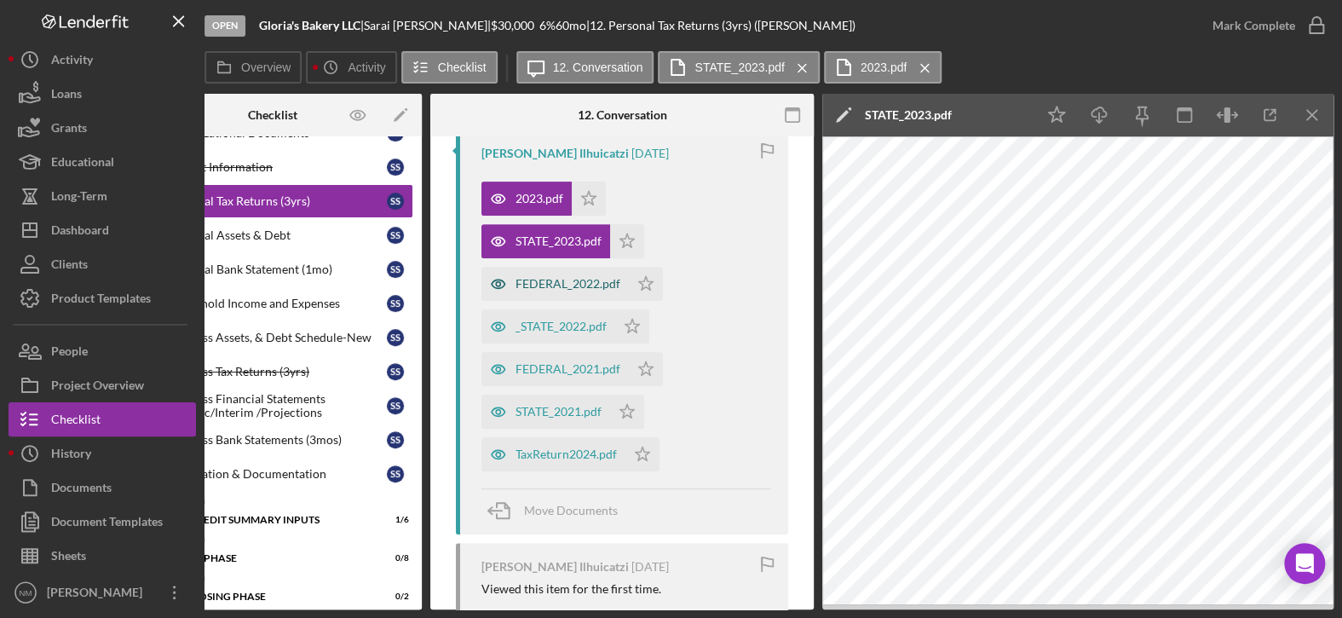
click at [552, 285] on div "FEDERAL_2022.pdf" at bounding box center [567, 284] width 105 height 14
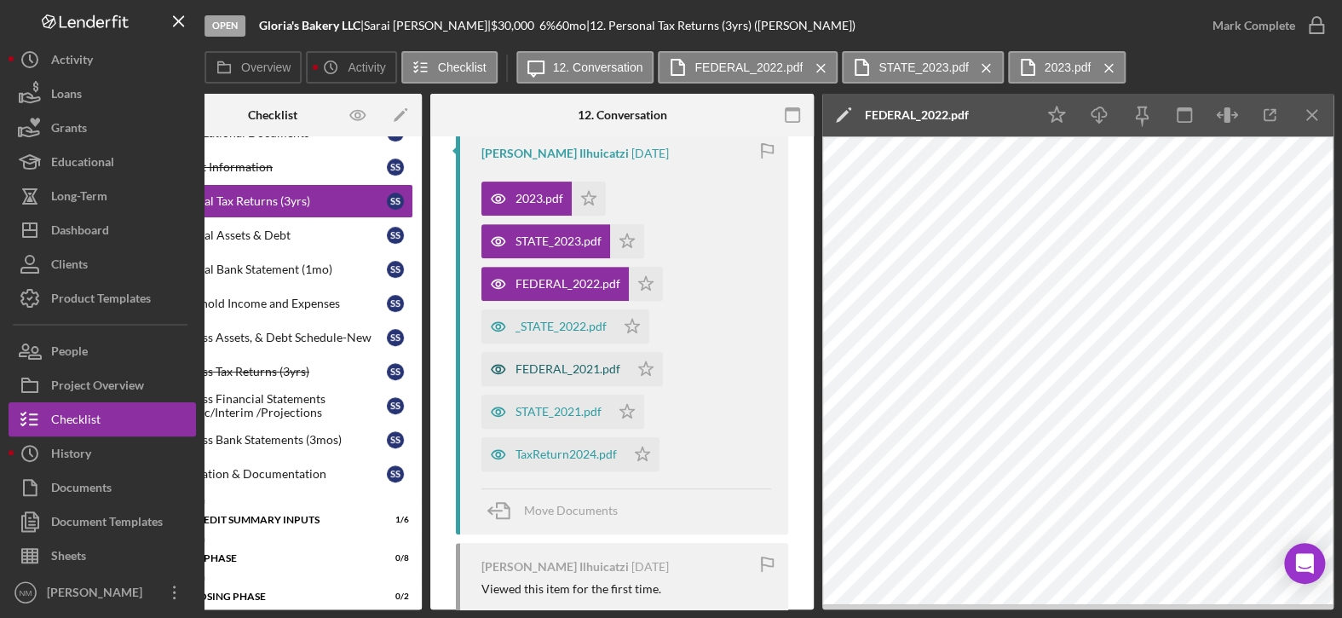
click at [571, 369] on div "FEDERAL_2021.pdf" at bounding box center [567, 369] width 105 height 14
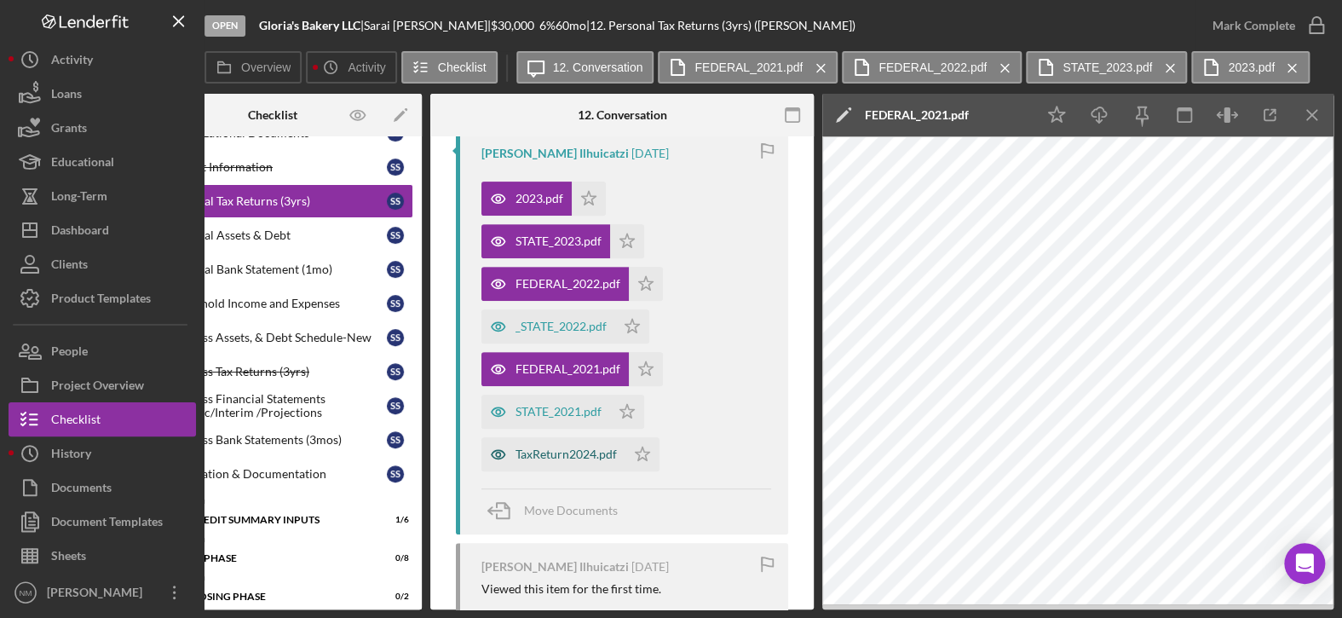
click at [562, 452] on div "TaxReturn2024.pdf" at bounding box center [565, 454] width 101 height 14
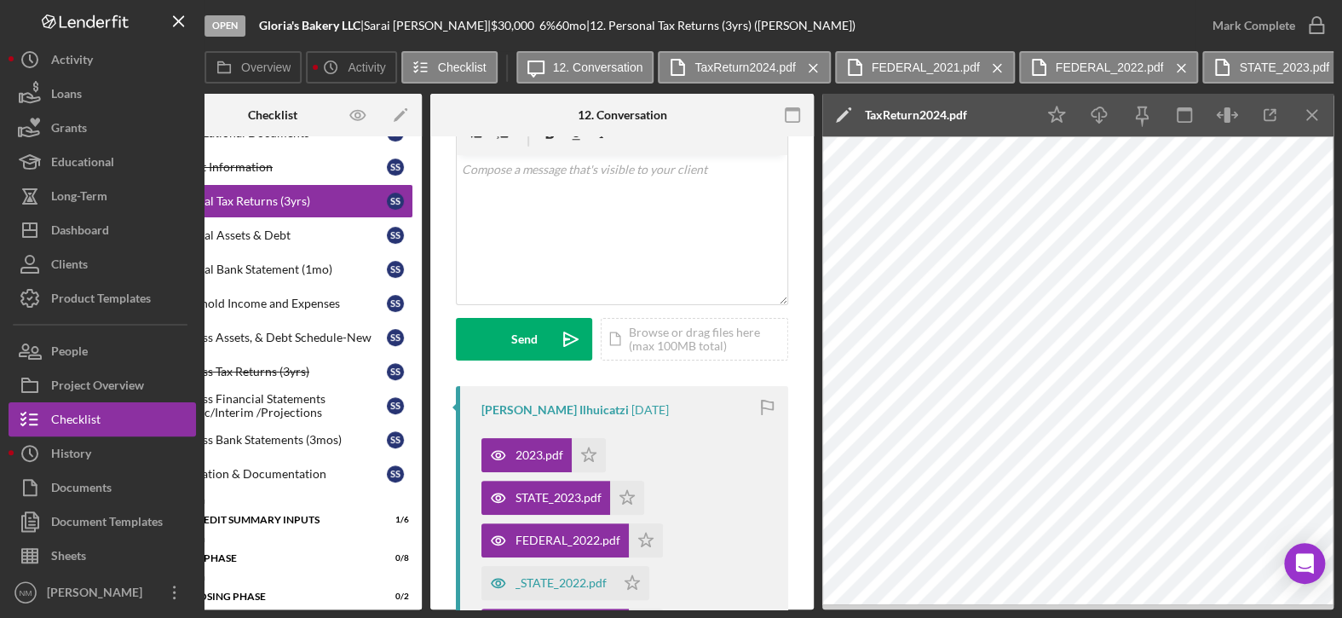
scroll to position [0, 0]
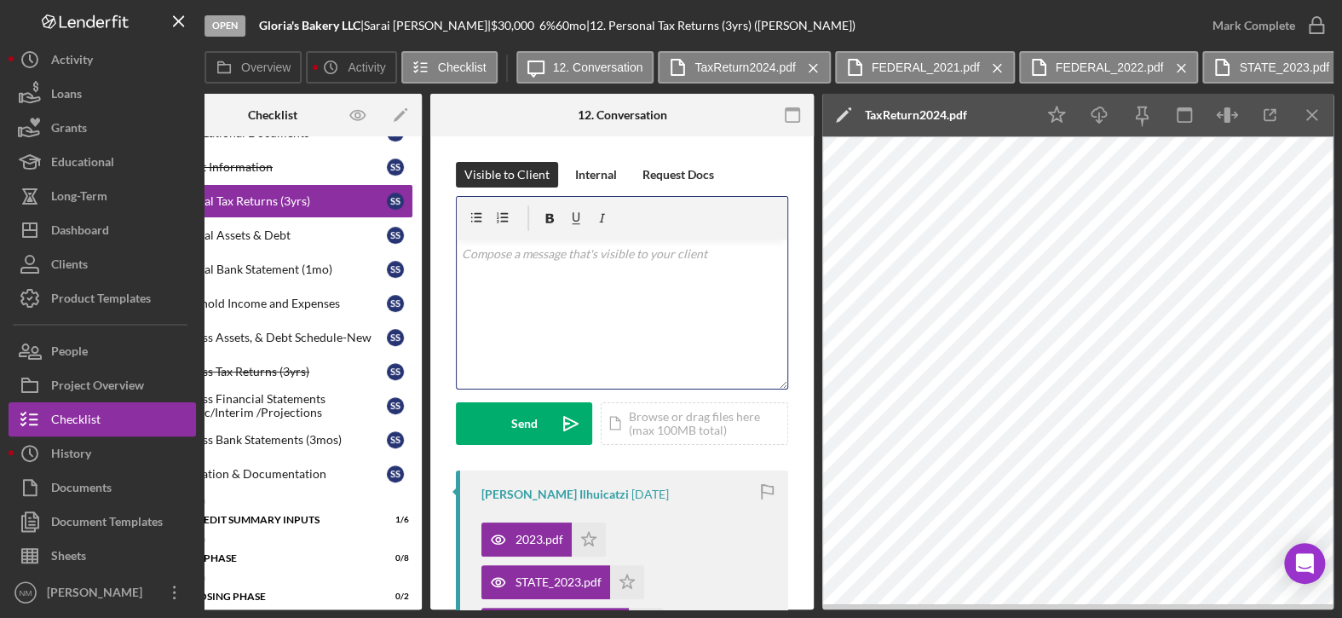
click at [633, 280] on div "v Color teal Color pink Remove color Add row above Add row below Add column bef…" at bounding box center [622, 313] width 331 height 149
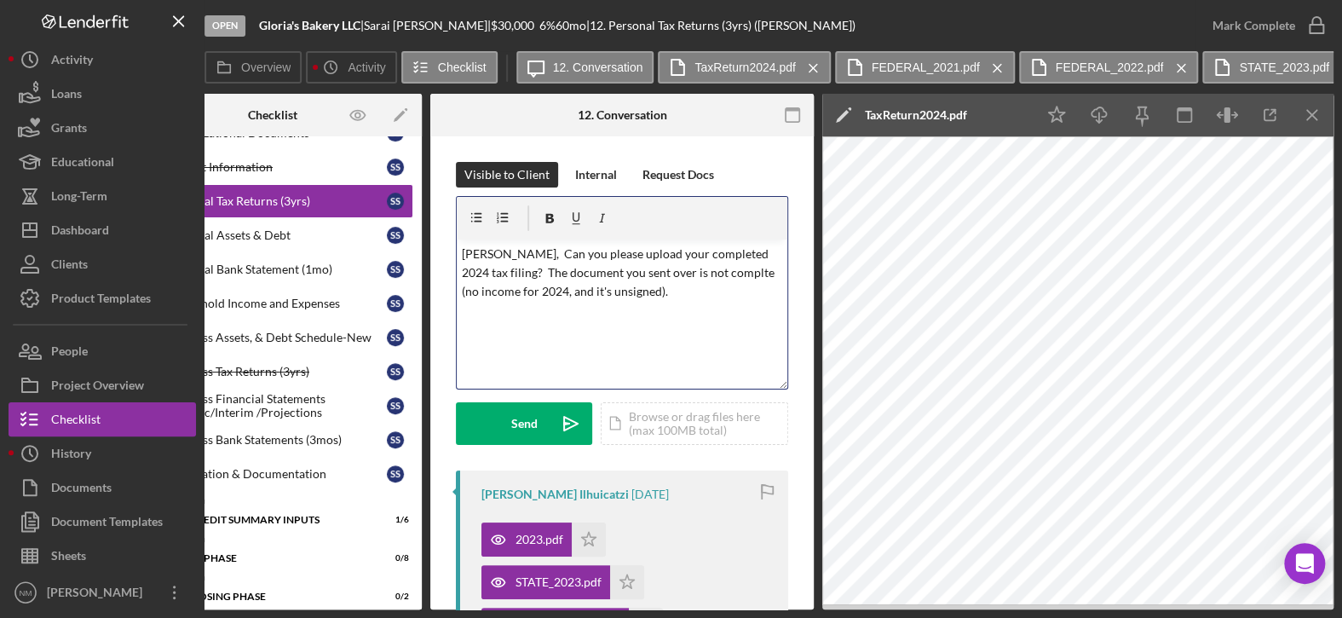
click at [550, 290] on p "[PERSON_NAME], Can you please upload your completed 2024 tax filing? The docume…" at bounding box center [622, 273] width 321 height 57
click at [638, 294] on p "[PERSON_NAME], Can you please upload your completed 2024 tax filing? The docume…" at bounding box center [622, 273] width 321 height 57
click at [642, 294] on p "[PERSON_NAME], Can you please upload your completed 2024 tax filing? The docume…" at bounding box center [622, 273] width 321 height 57
click at [693, 302] on div "v Color teal Color pink Remove color Add row above Add row below Add column bef…" at bounding box center [622, 313] width 331 height 149
drag, startPoint x: 697, startPoint y: 268, endPoint x: 691, endPoint y: 319, distance: 50.6
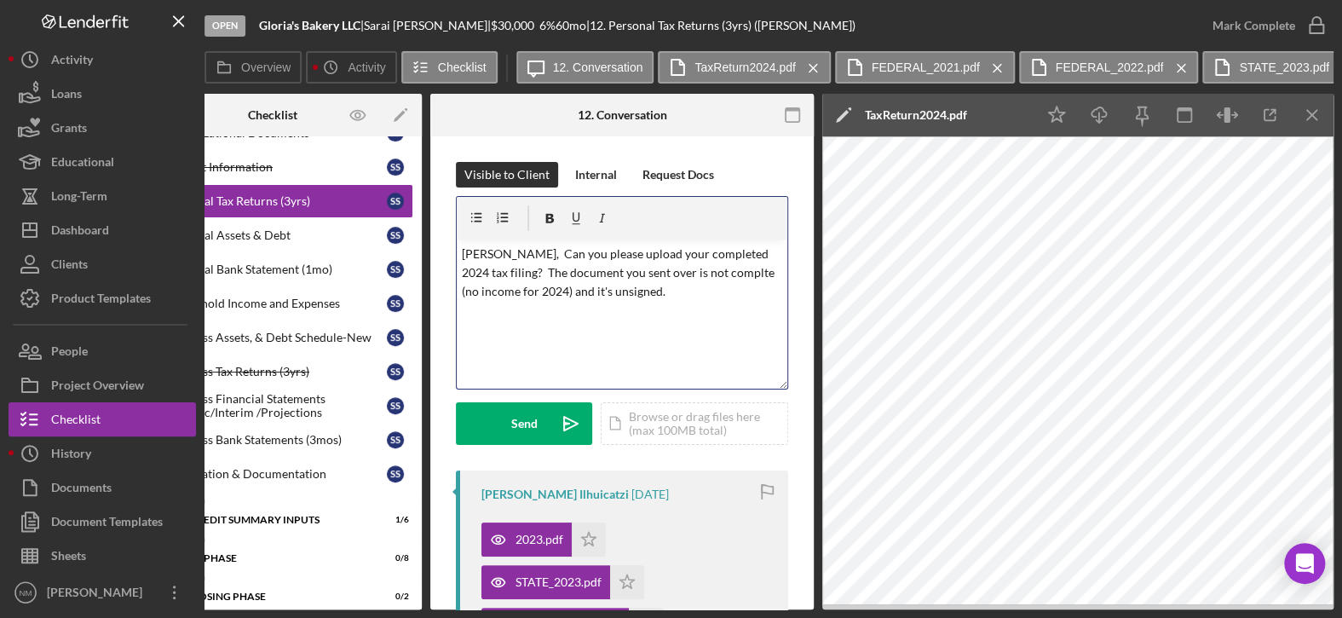
click at [691, 319] on div "v Color teal Color pink Remove color Add row above Add row below Add column bef…" at bounding box center [622, 313] width 331 height 149
click at [704, 270] on p "[PERSON_NAME], Can you please upload your completed 2024 tax filing? The docume…" at bounding box center [622, 273] width 321 height 57
click at [759, 347] on div "v Color teal Color pink Remove color Add row above Add row below Add column bef…" at bounding box center [622, 313] width 331 height 149
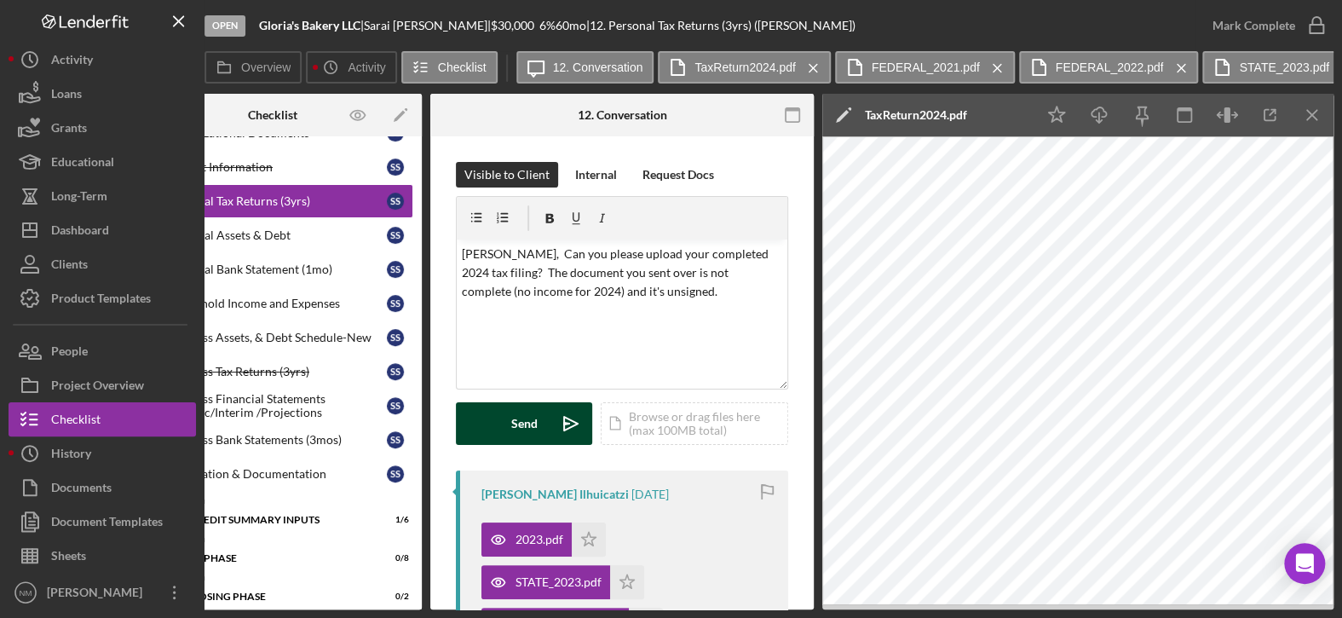
click at [499, 435] on button "Send Icon/icon-invite-send" at bounding box center [524, 423] width 136 height 43
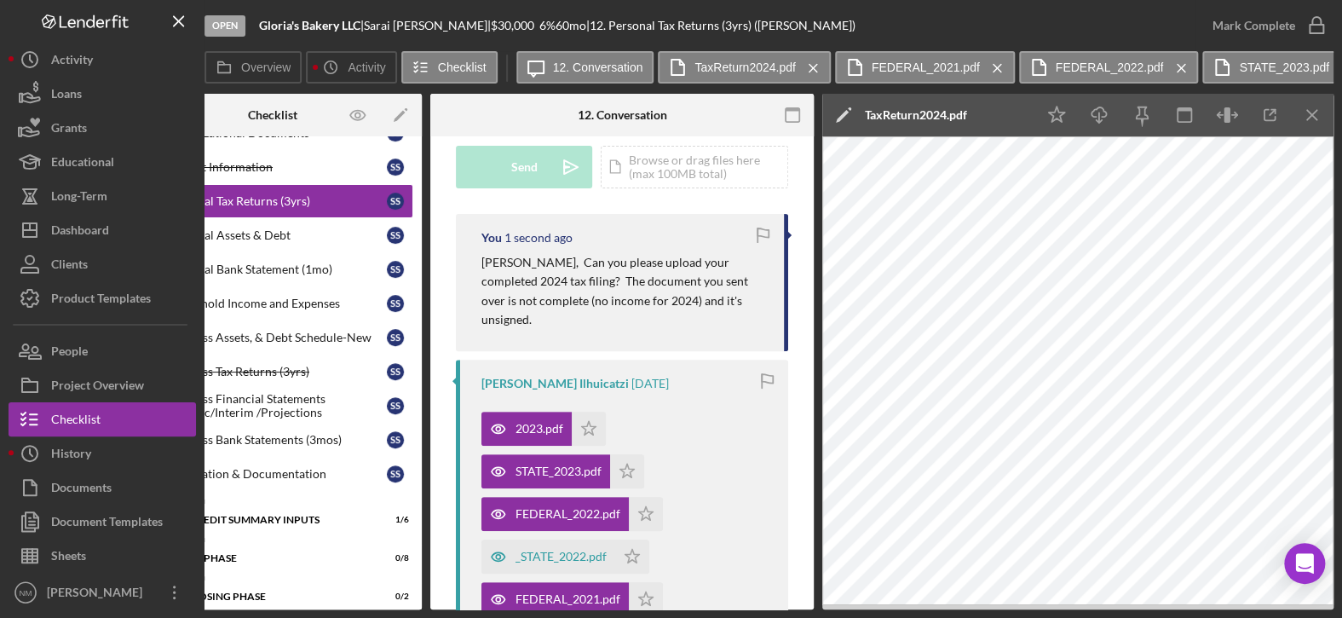
scroll to position [341, 0]
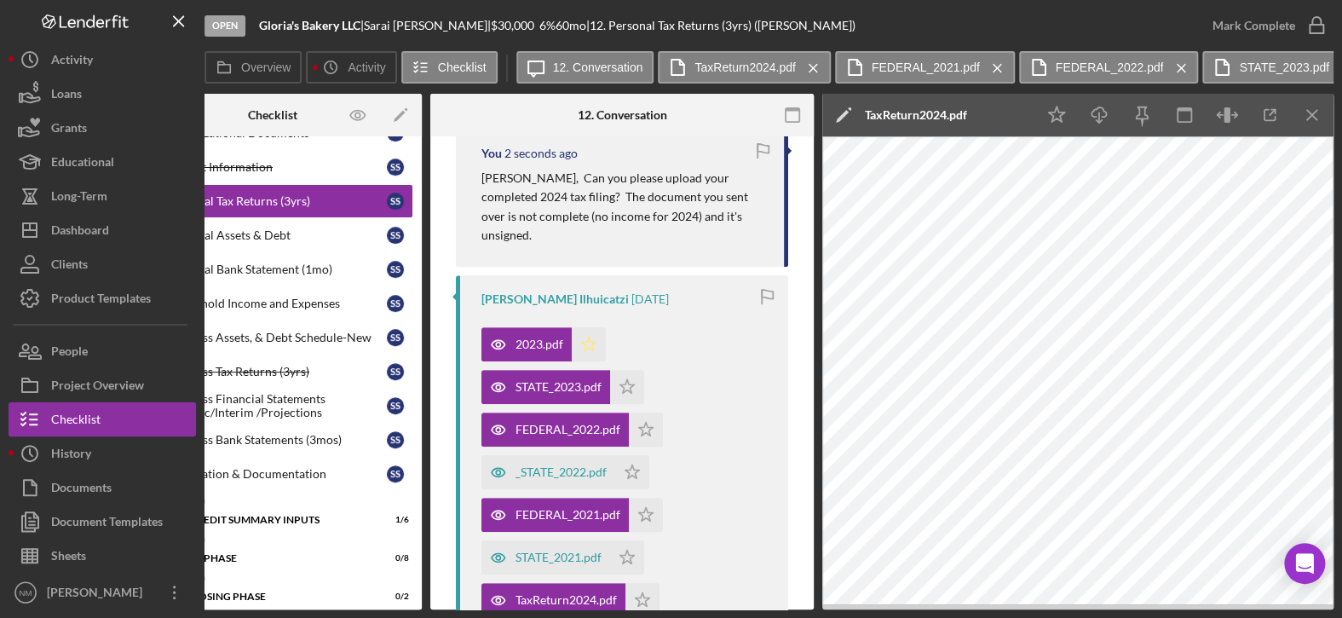
click at [584, 327] on icon "Icon/Star" at bounding box center [589, 344] width 34 height 34
click at [621, 379] on polygon "button" at bounding box center [627, 386] width 14 height 14
click at [638, 412] on icon "Icon/Star" at bounding box center [646, 429] width 34 height 34
click at [628, 455] on icon "Icon/Star" at bounding box center [632, 472] width 34 height 34
click at [643, 498] on icon "Icon/Star" at bounding box center [646, 515] width 34 height 34
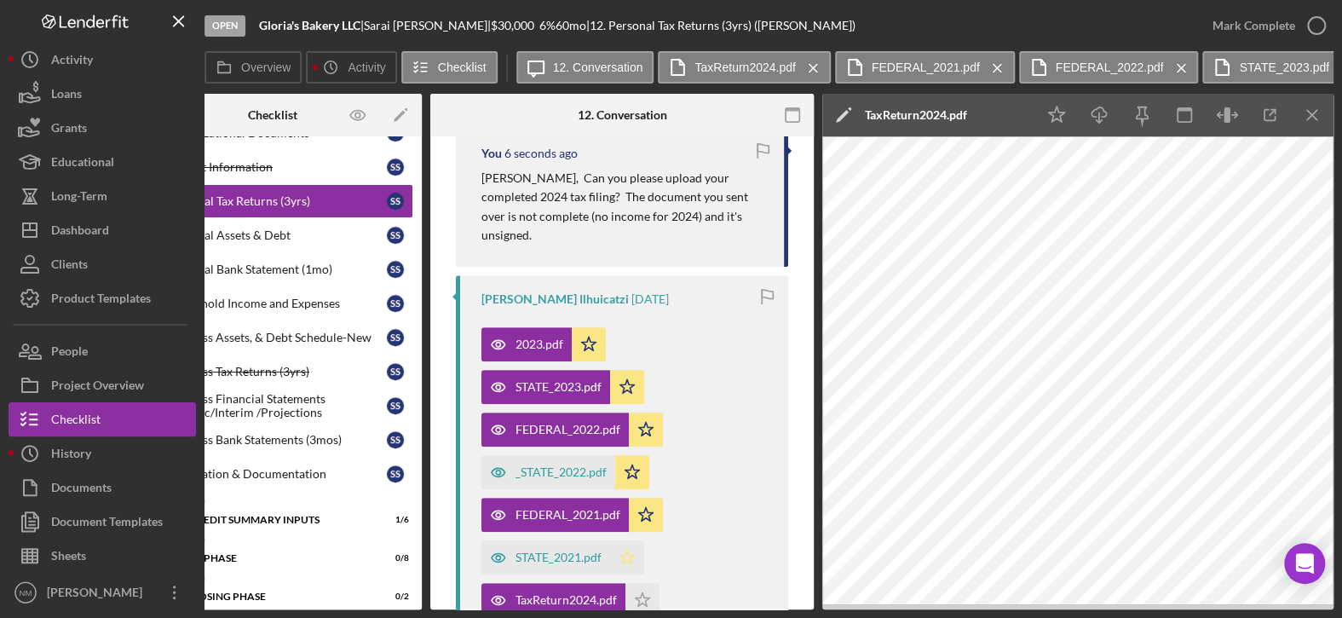
click at [630, 550] on polygon "button" at bounding box center [627, 557] width 14 height 14
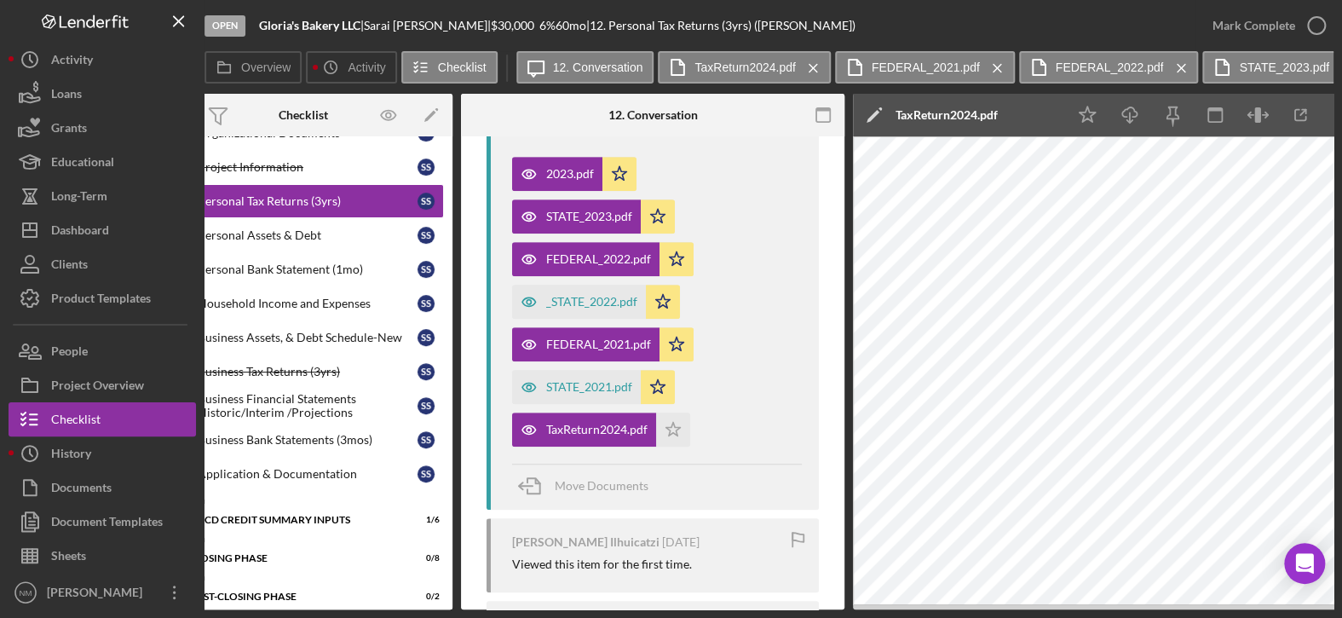
scroll to position [0, 0]
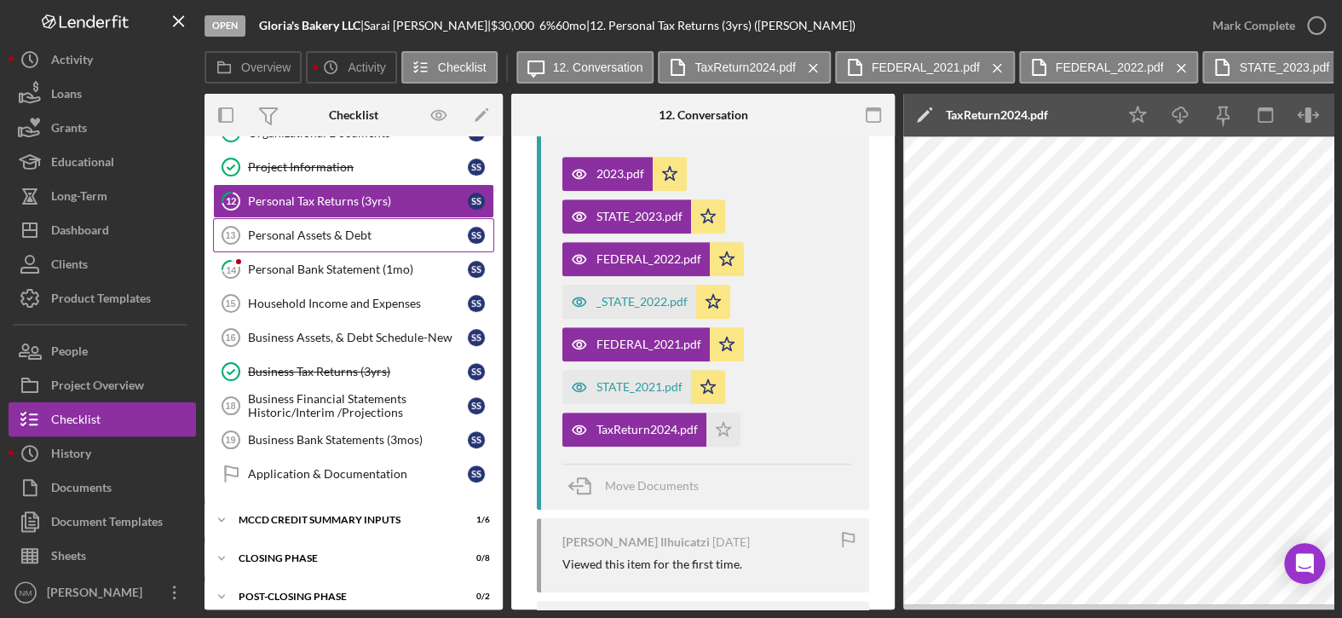
click at [358, 229] on div "Personal Assets & Debt" at bounding box center [358, 235] width 220 height 14
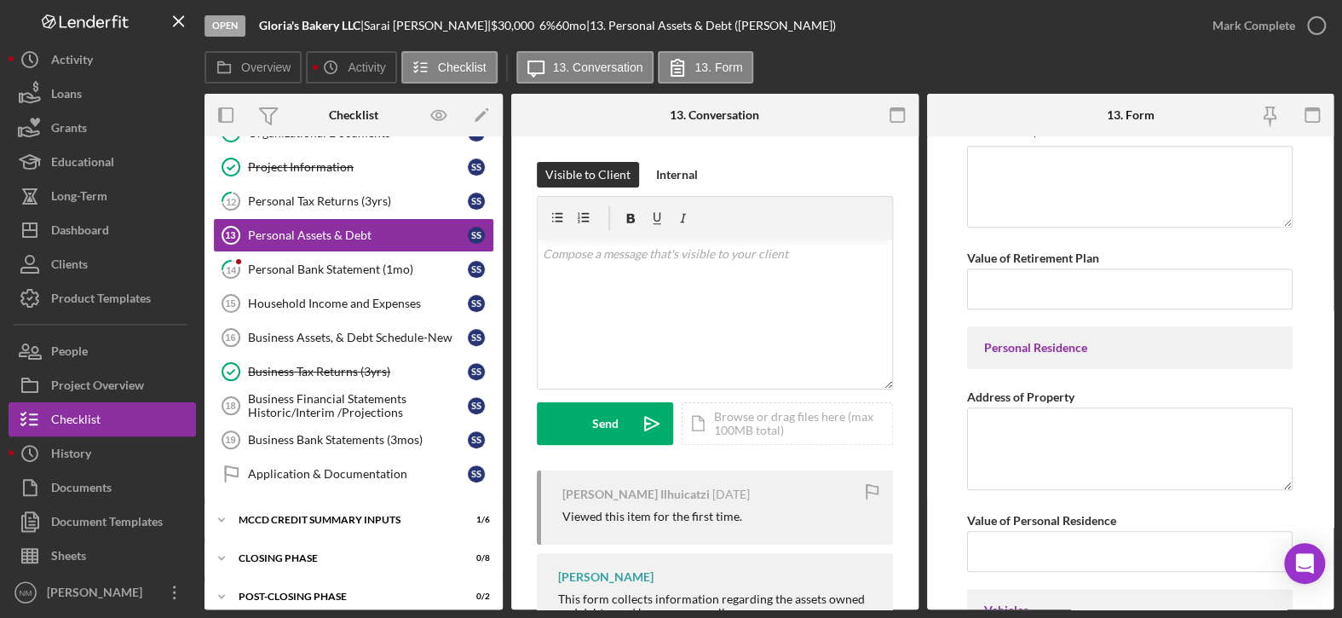
scroll to position [511, 0]
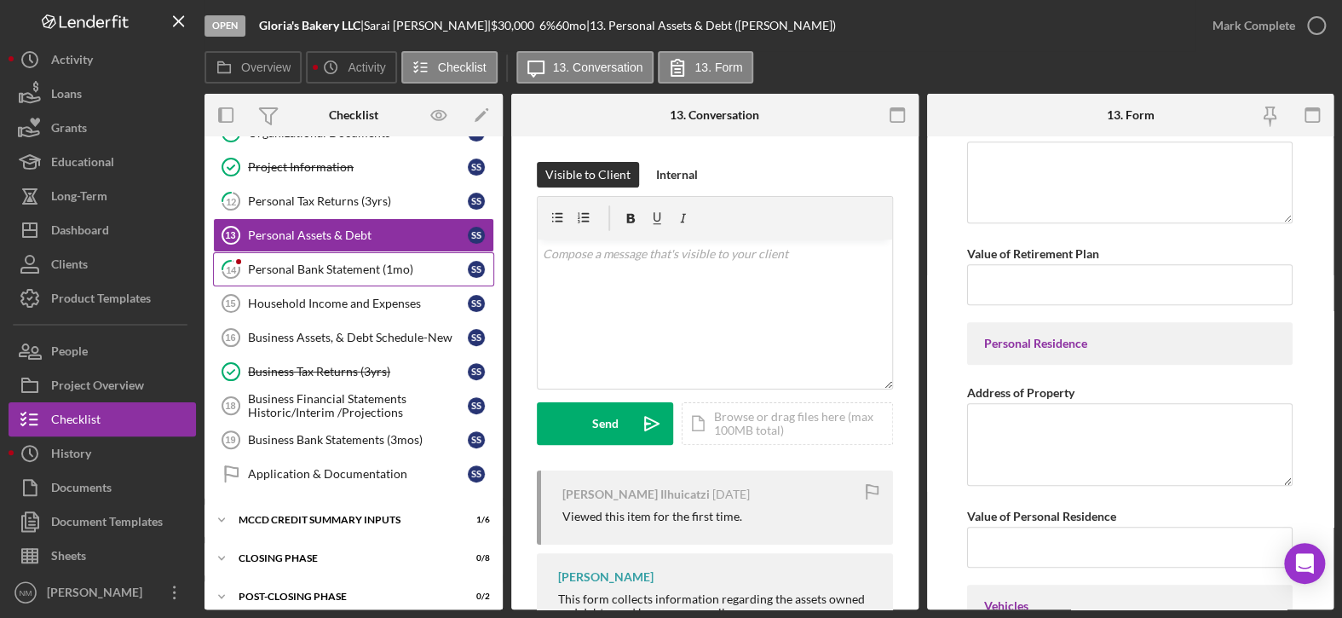
click at [377, 264] on div "Personal Bank Statement (1mo)" at bounding box center [358, 269] width 220 height 14
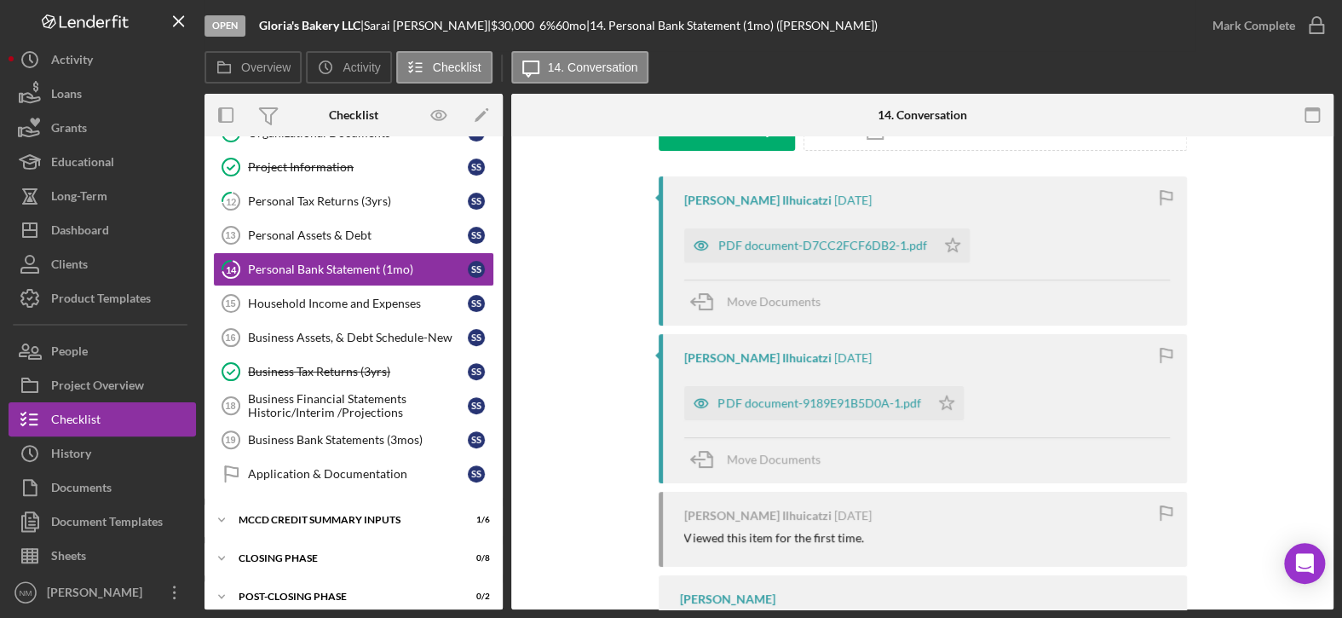
scroll to position [236, 0]
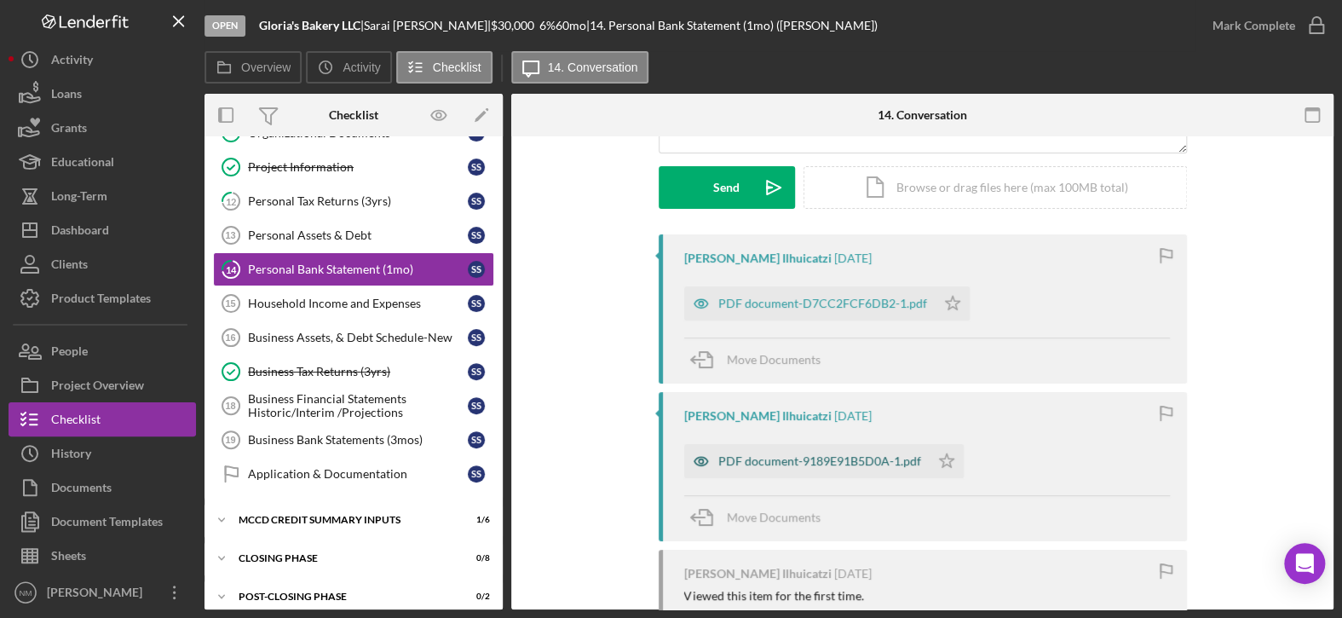
click at [777, 459] on div "PDF document-9189E91B5D0A-1.pdf" at bounding box center [819, 461] width 203 height 14
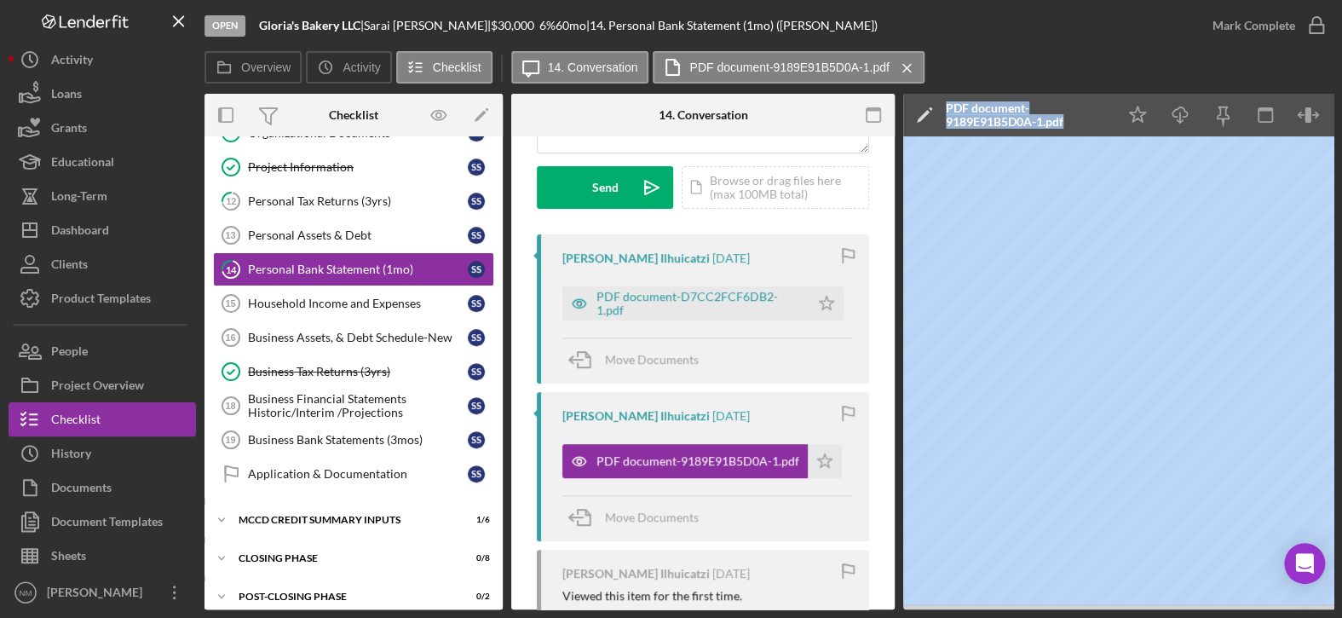
drag, startPoint x: 879, startPoint y: 610, endPoint x: 899, endPoint y: 606, distance: 20.1
click at [218, 352] on div "Open Gloria's Bakery LLC | [PERSON_NAME] Ilhuicatzi | $30,000 $30,000 6 % 60 mo…" at bounding box center [671, 309] width 1342 height 618
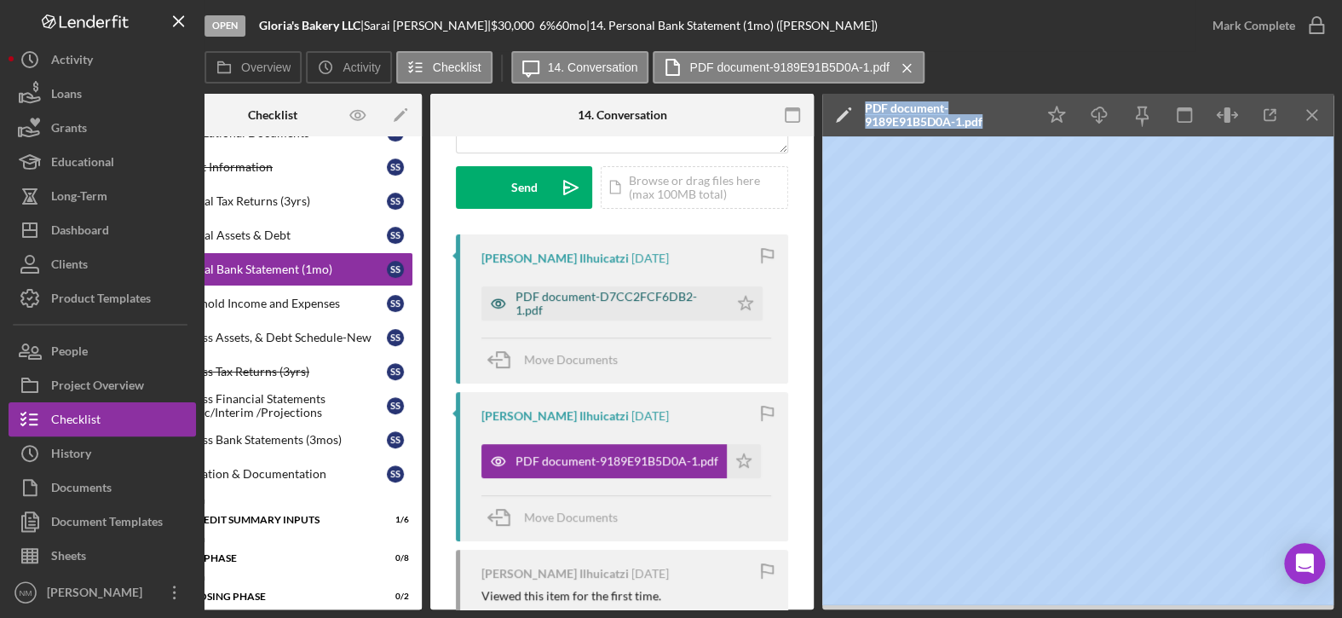
click at [554, 296] on div "PDF document-D7CC2FCF6DB2-1.pdf" at bounding box center [617, 303] width 204 height 27
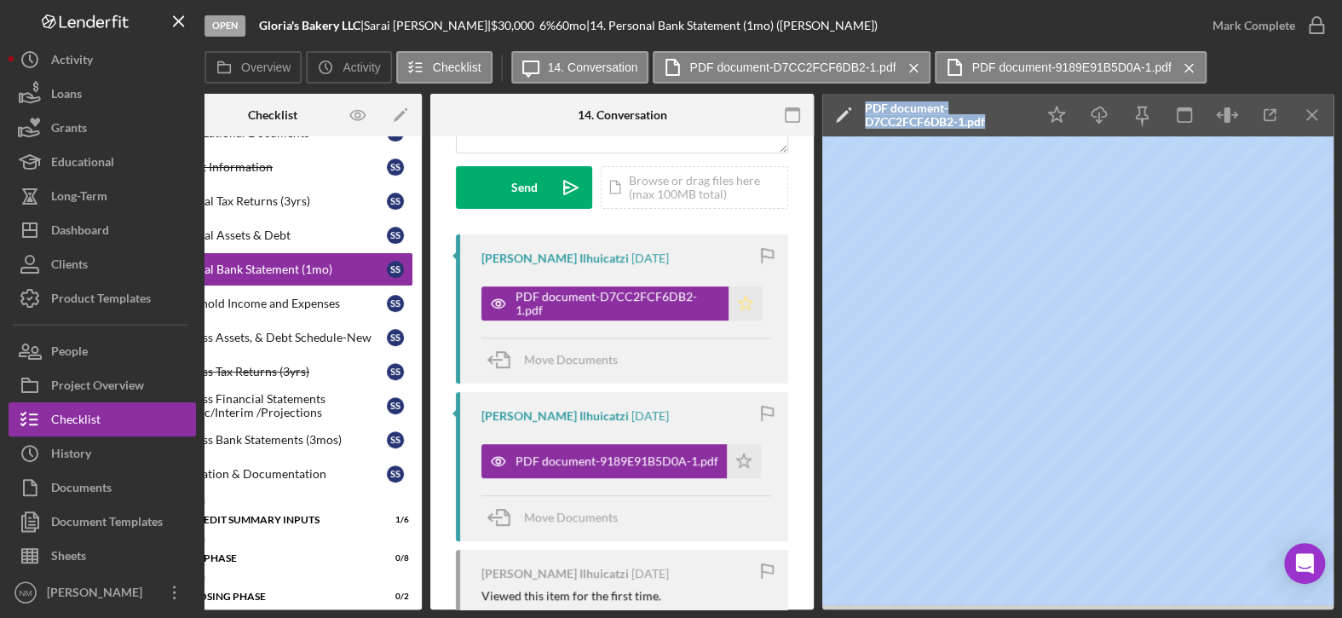
click at [740, 303] on icon "Icon/Star" at bounding box center [745, 303] width 34 height 34
click at [1310, 27] on icon "button" at bounding box center [1316, 25] width 43 height 43
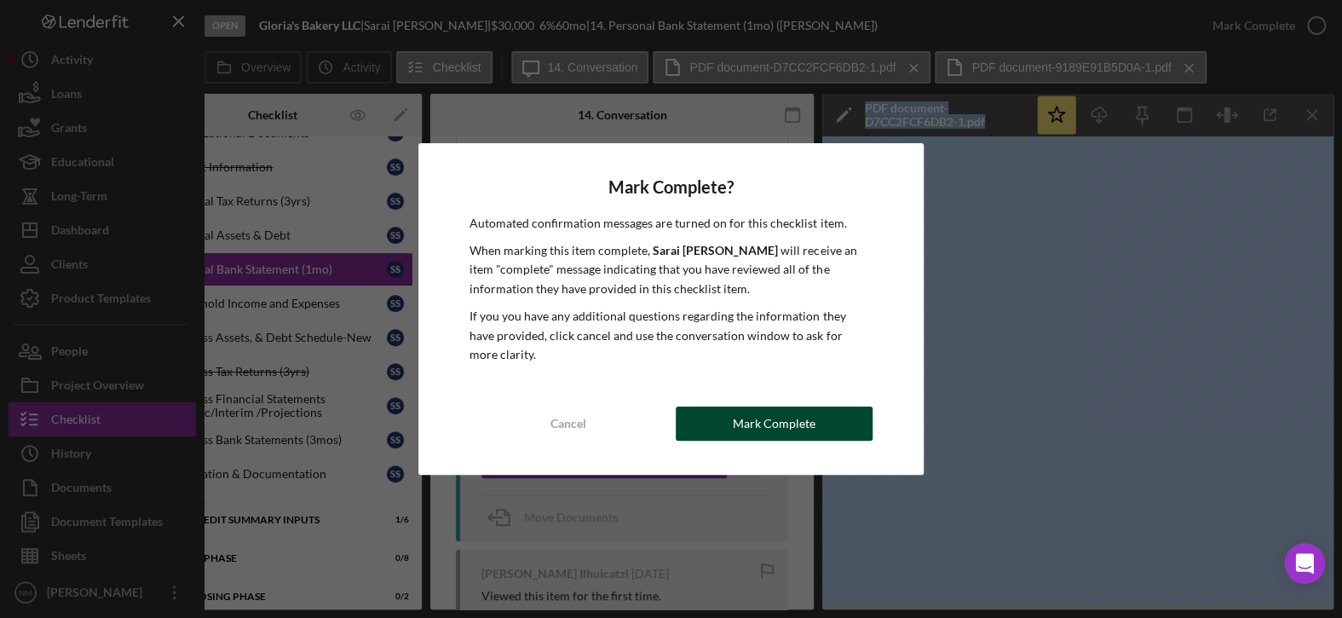
click at [815, 424] on button "Mark Complete" at bounding box center [774, 423] width 197 height 34
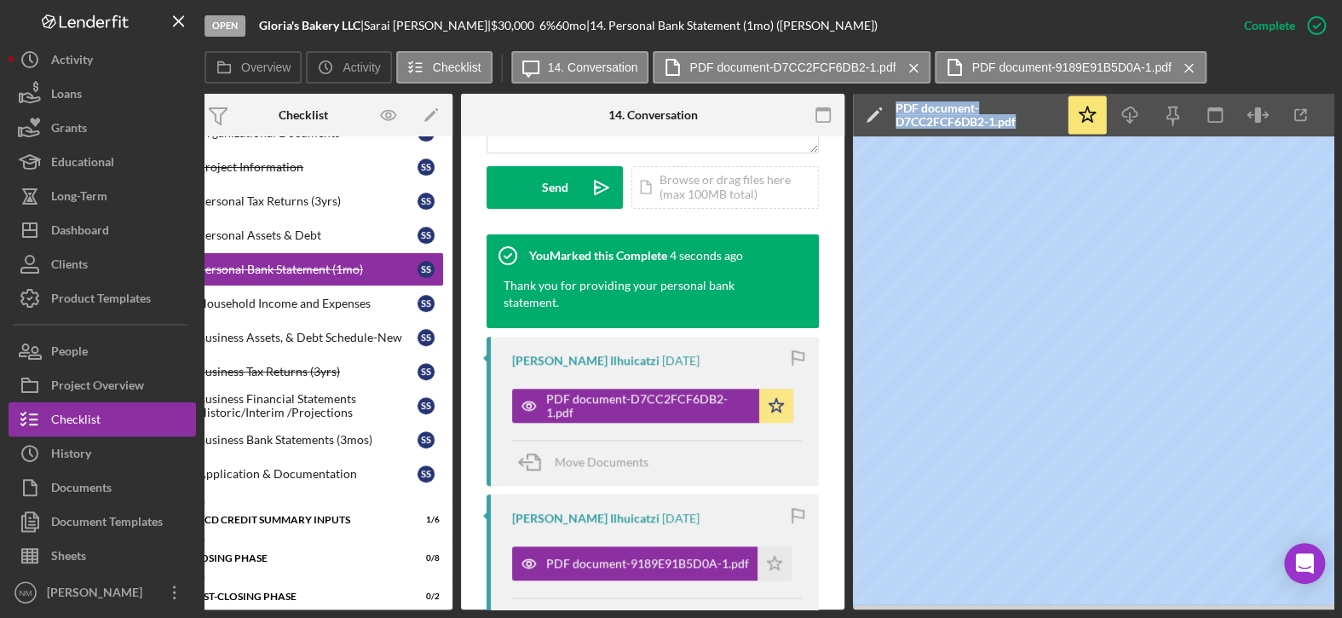
scroll to position [0, 0]
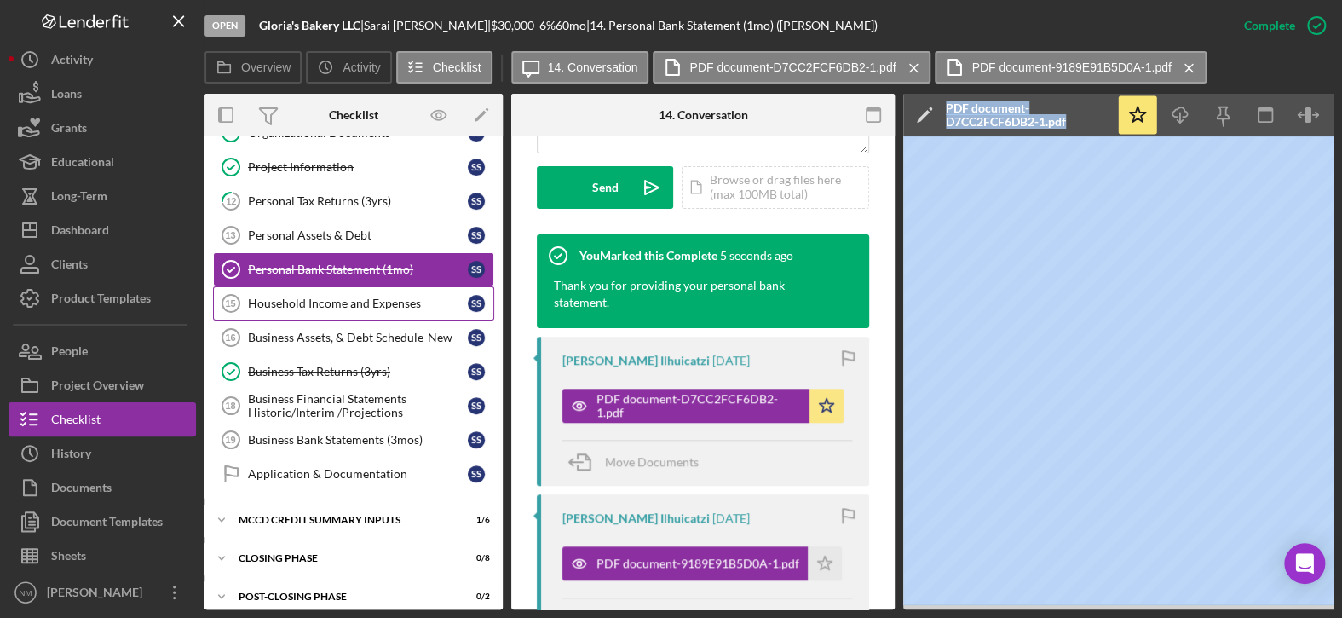
click at [357, 307] on link "Household Income and Expenses 15 Household Income and Expenses S S" at bounding box center [353, 303] width 281 height 34
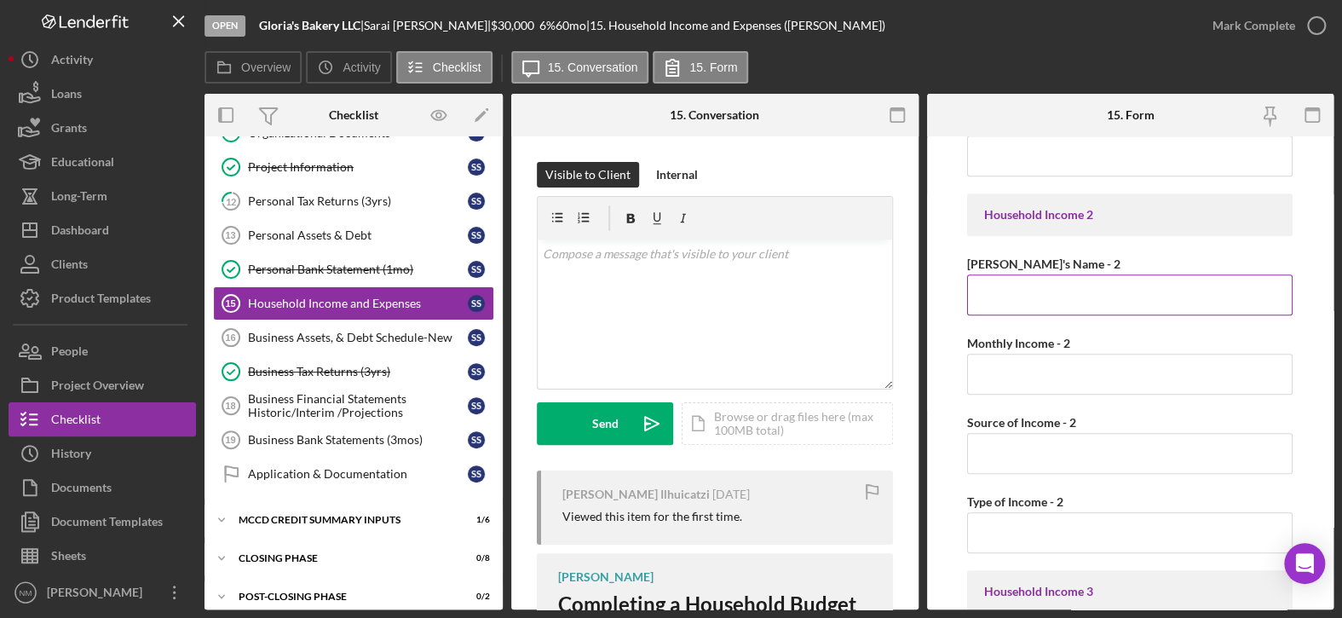
scroll to position [596, 0]
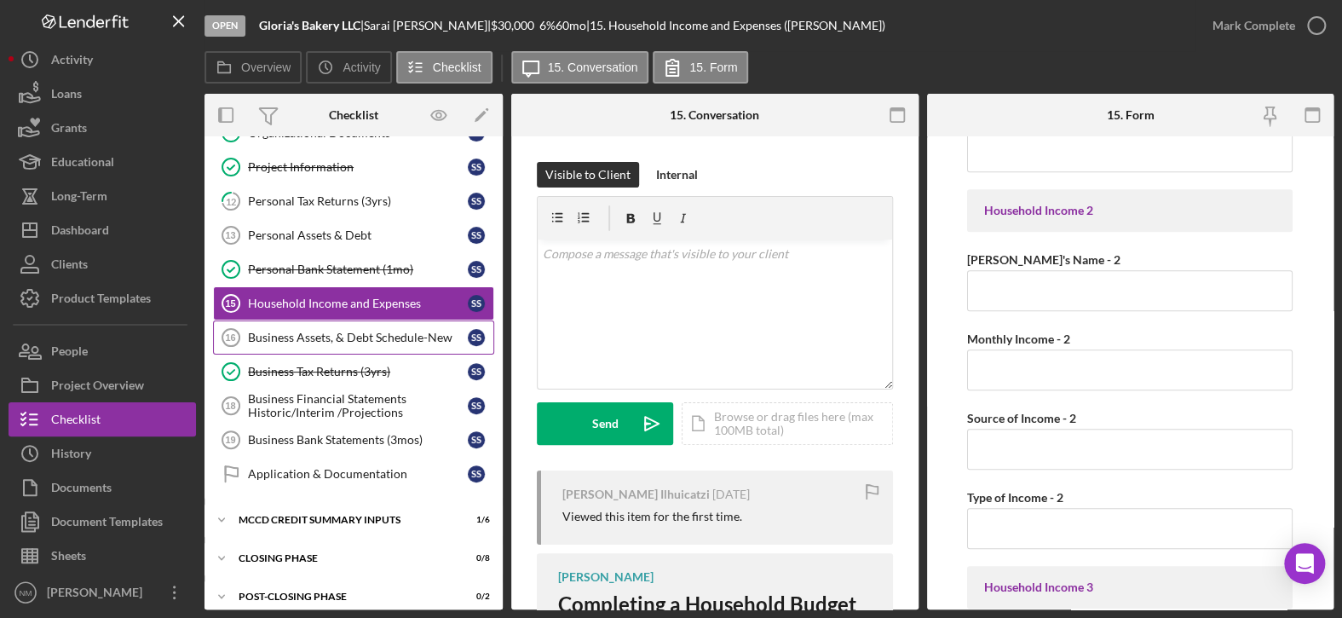
click at [371, 337] on div "Business Assets, & Debt Schedule-New" at bounding box center [358, 338] width 220 height 14
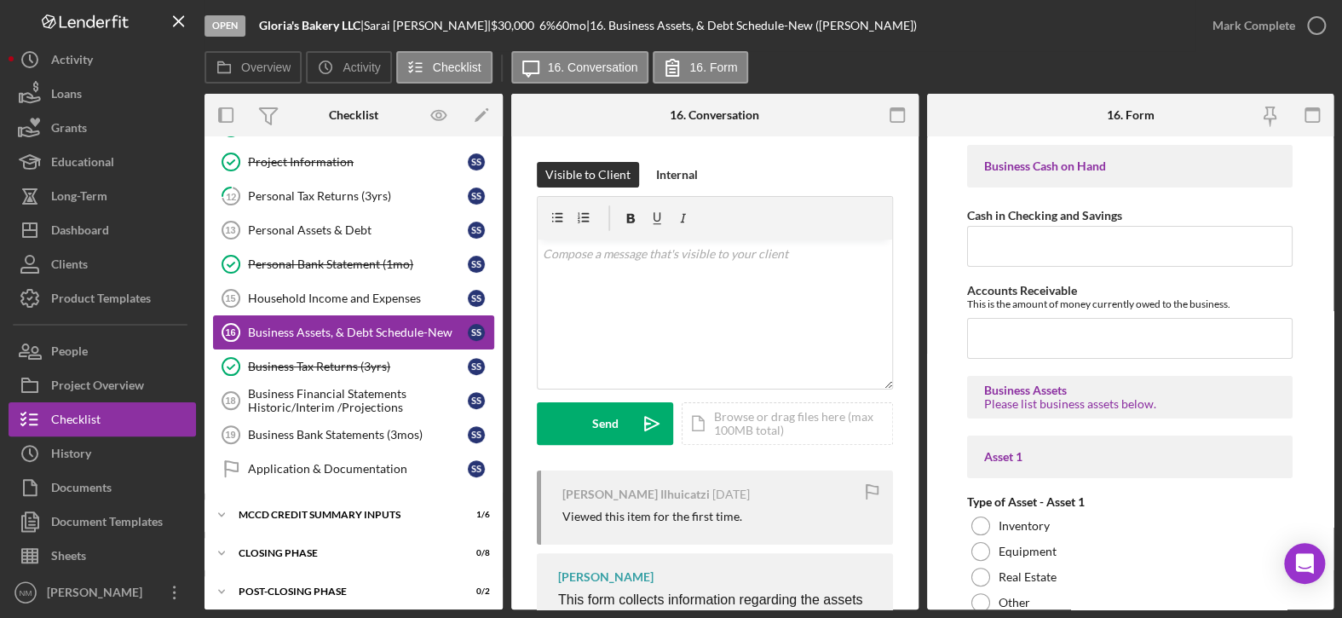
scroll to position [348, 0]
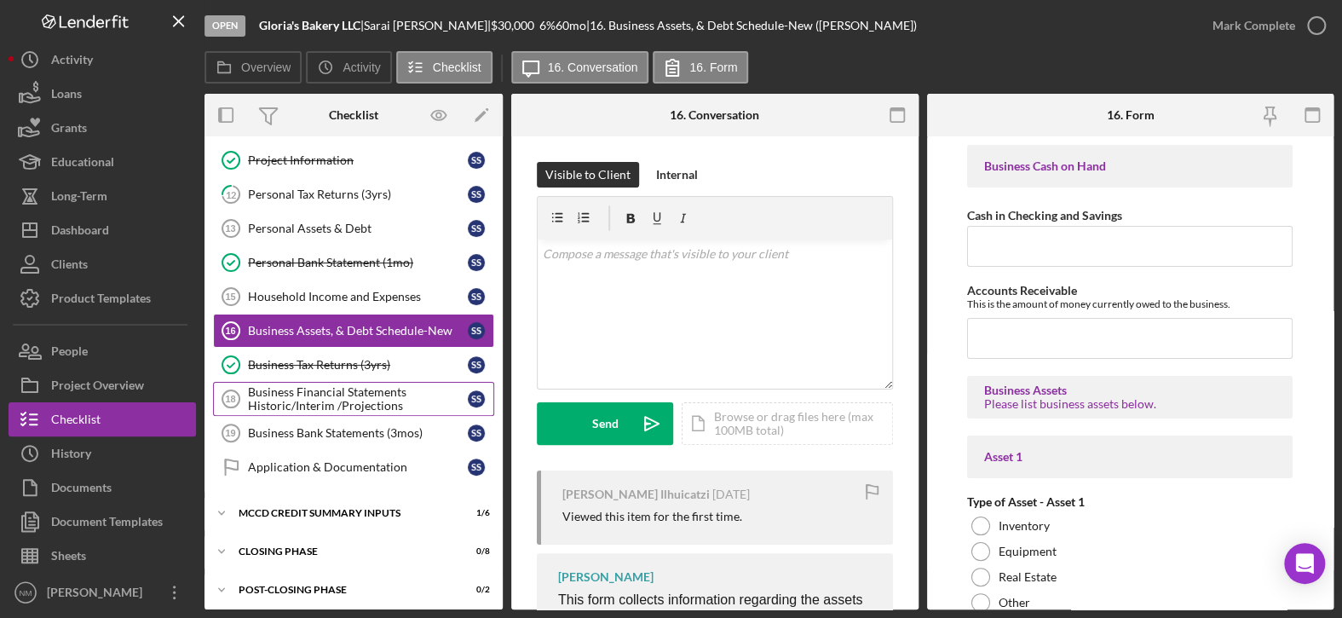
click at [357, 400] on div "Business Financial Statements Historic/Interim /Projections" at bounding box center [358, 398] width 220 height 27
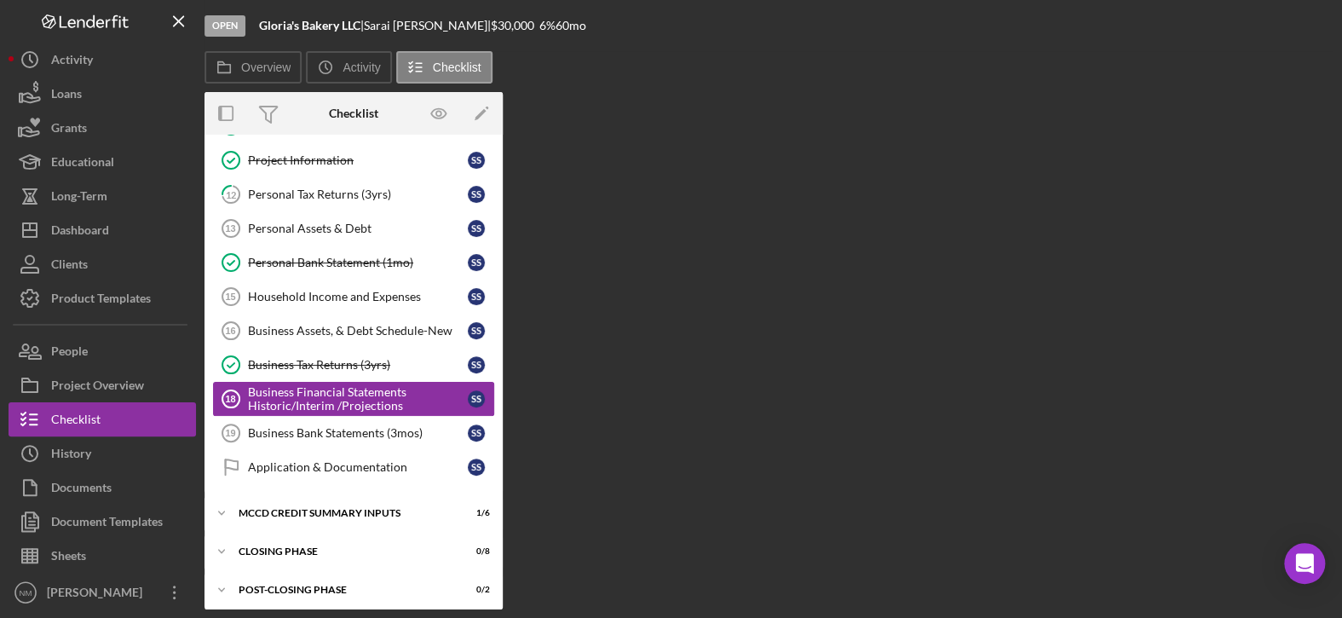
scroll to position [348, 0]
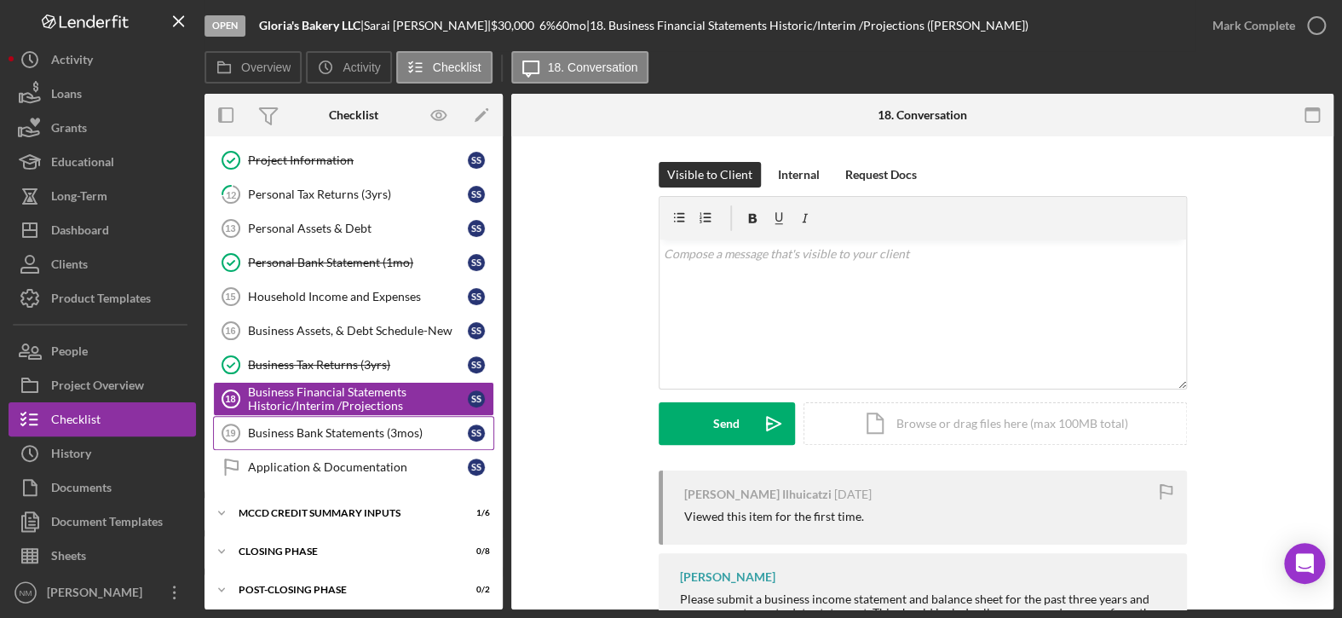
click at [354, 434] on div "Business Bank Statements (3mos)" at bounding box center [358, 433] width 220 height 14
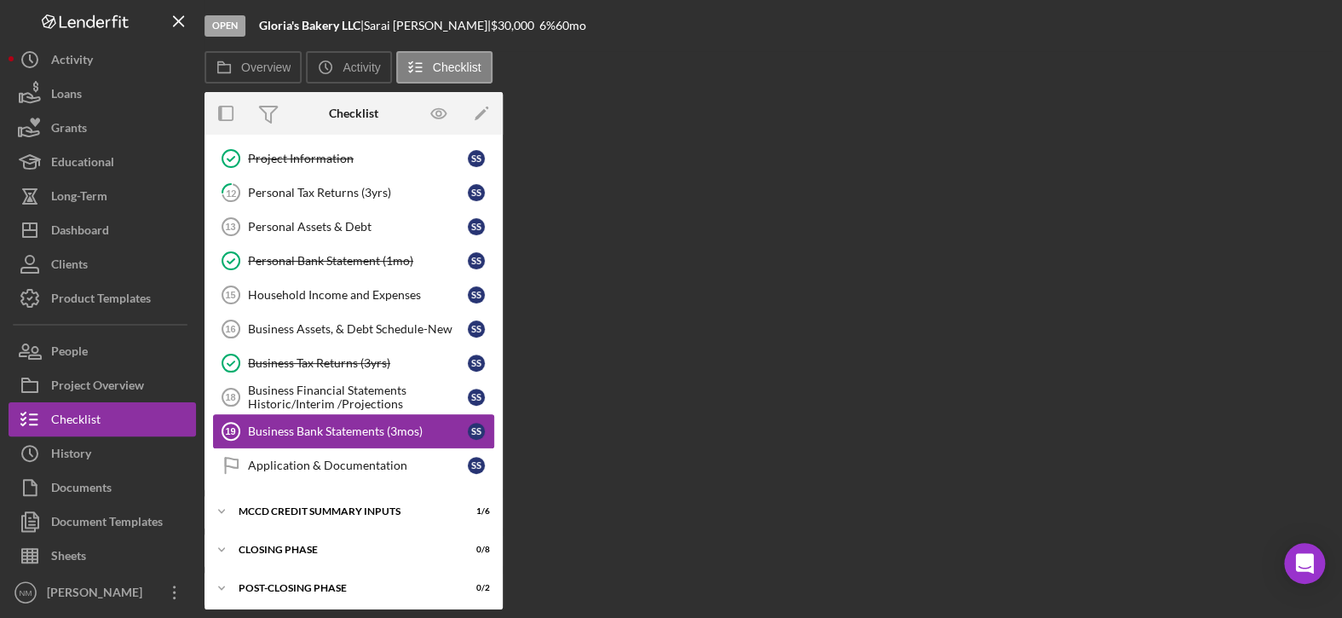
scroll to position [348, 0]
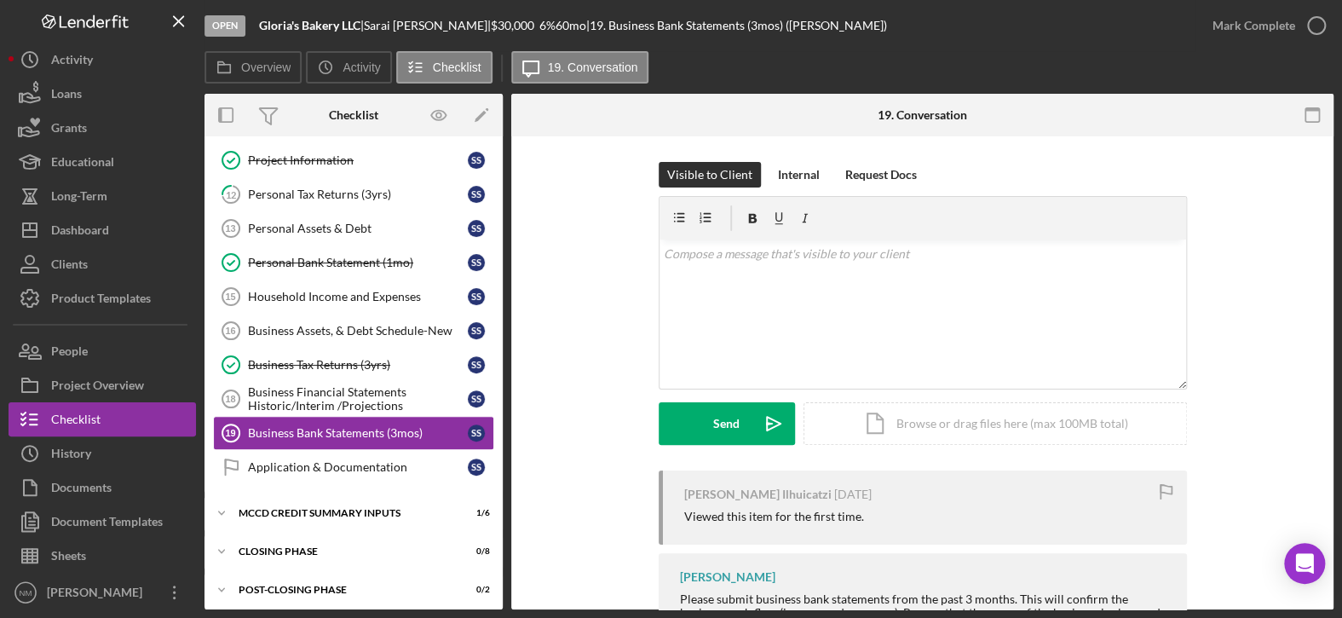
click at [607, 268] on div "Visible to Client Internal Request Docs v Color teal Color pink Remove color Ad…" at bounding box center [922, 316] width 771 height 308
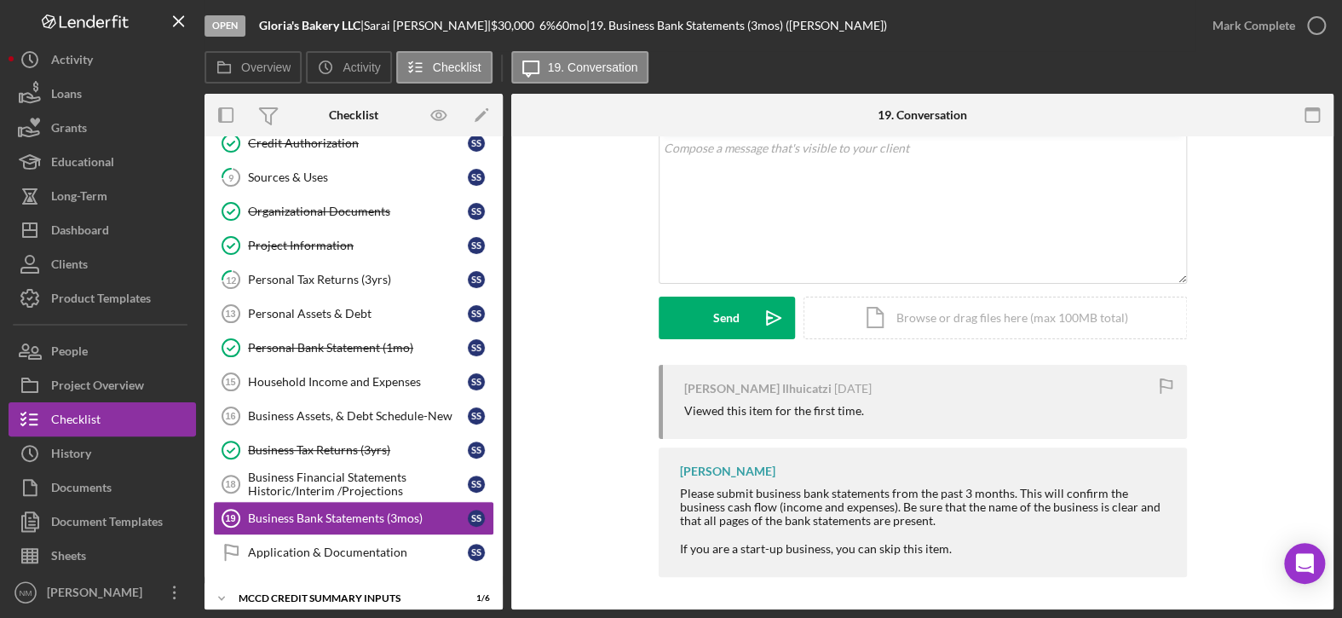
scroll to position [0, 0]
